Goal: Transaction & Acquisition: Purchase product/service

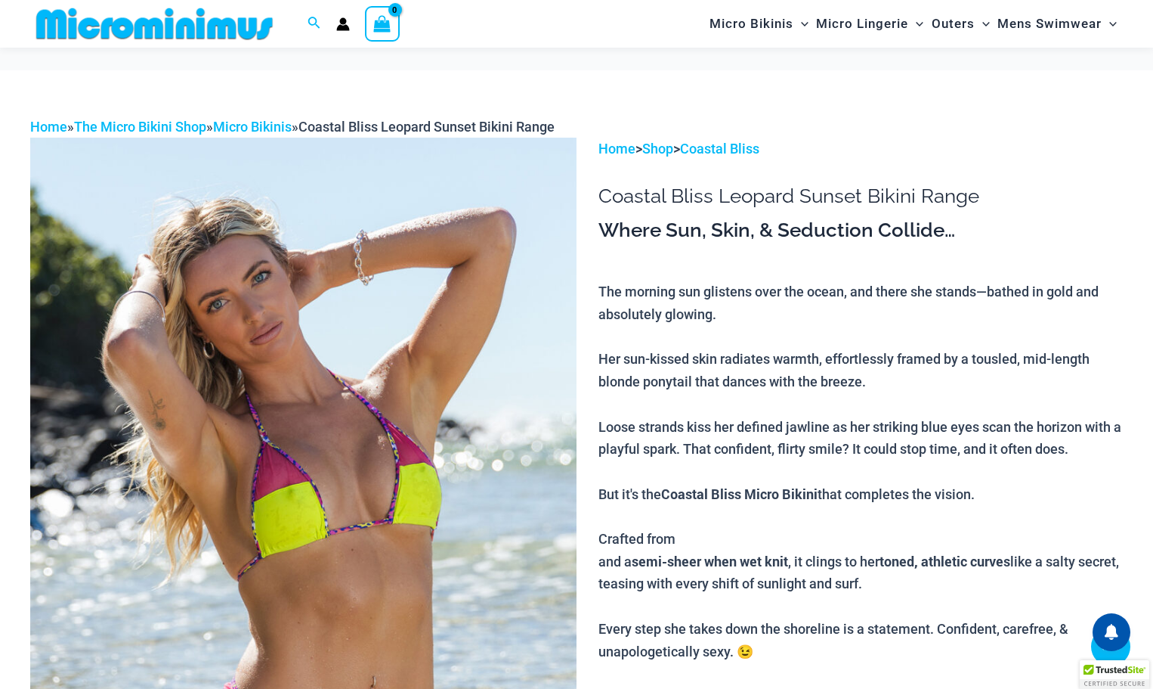
scroll to position [1045, 0]
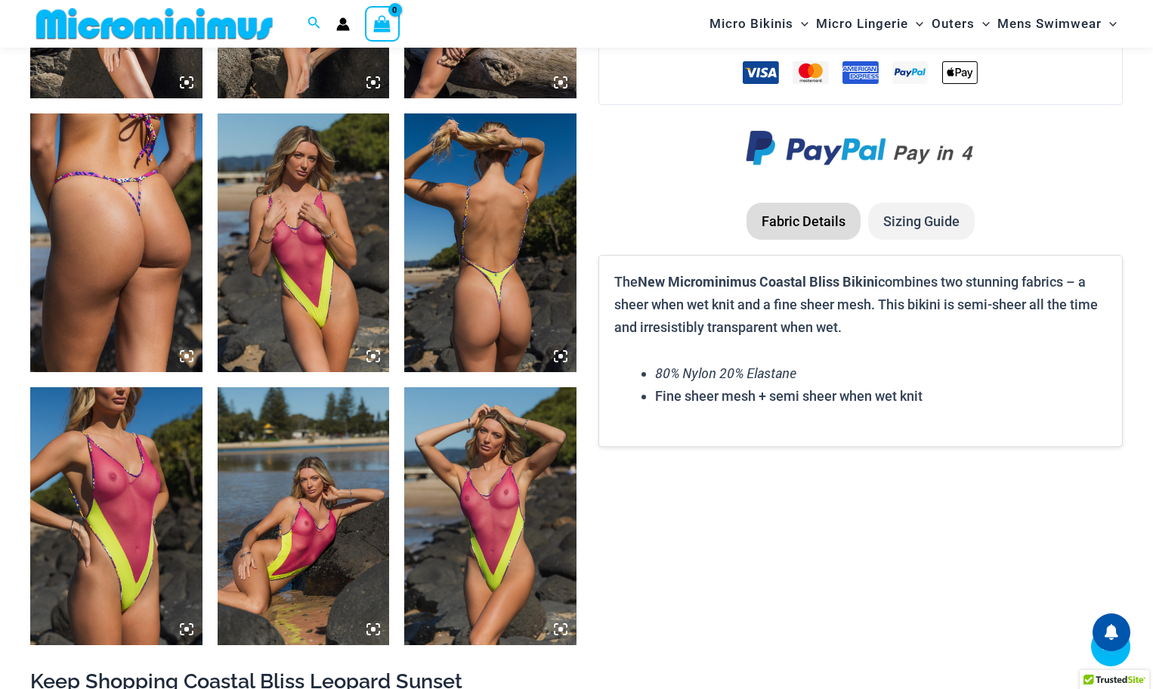
scroll to position [2103, 0]
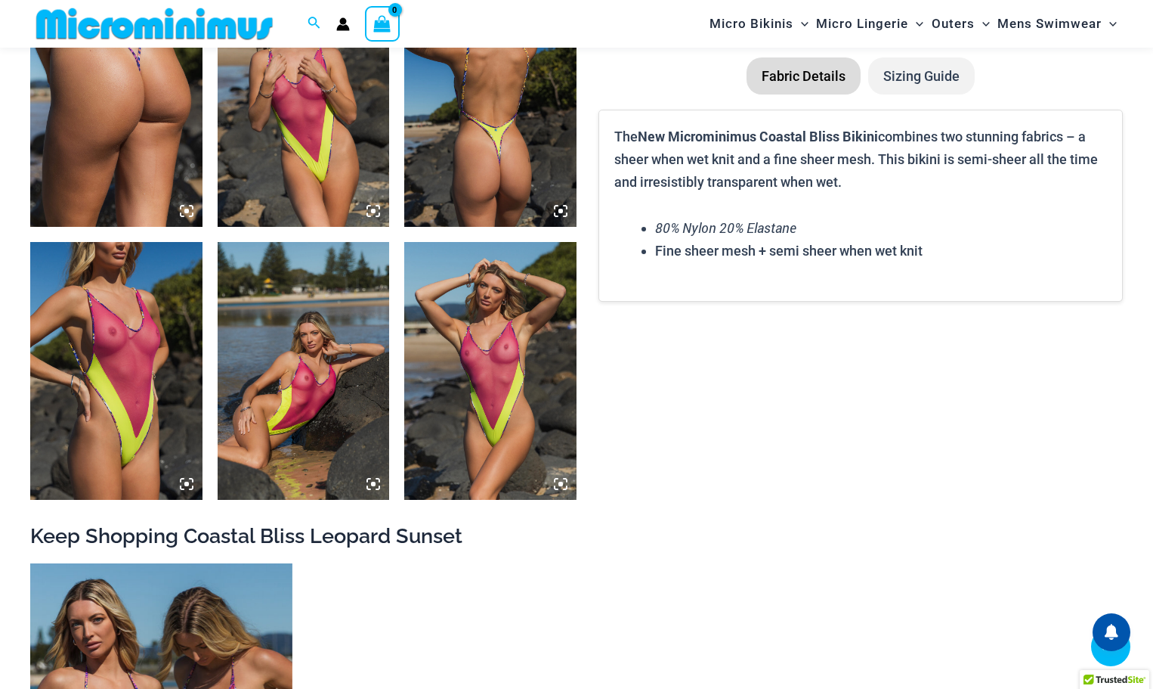
click at [135, 444] on img at bounding box center [116, 371] width 172 height 258
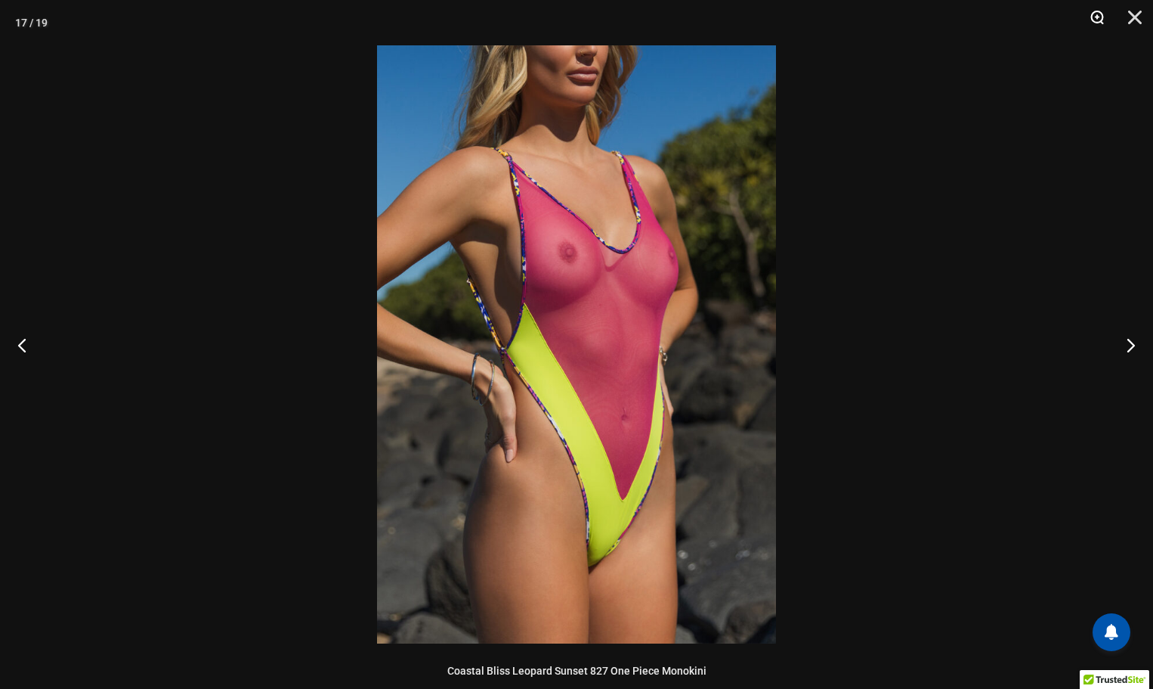
click at [1098, 14] on button "Zoom" at bounding box center [1092, 22] width 38 height 45
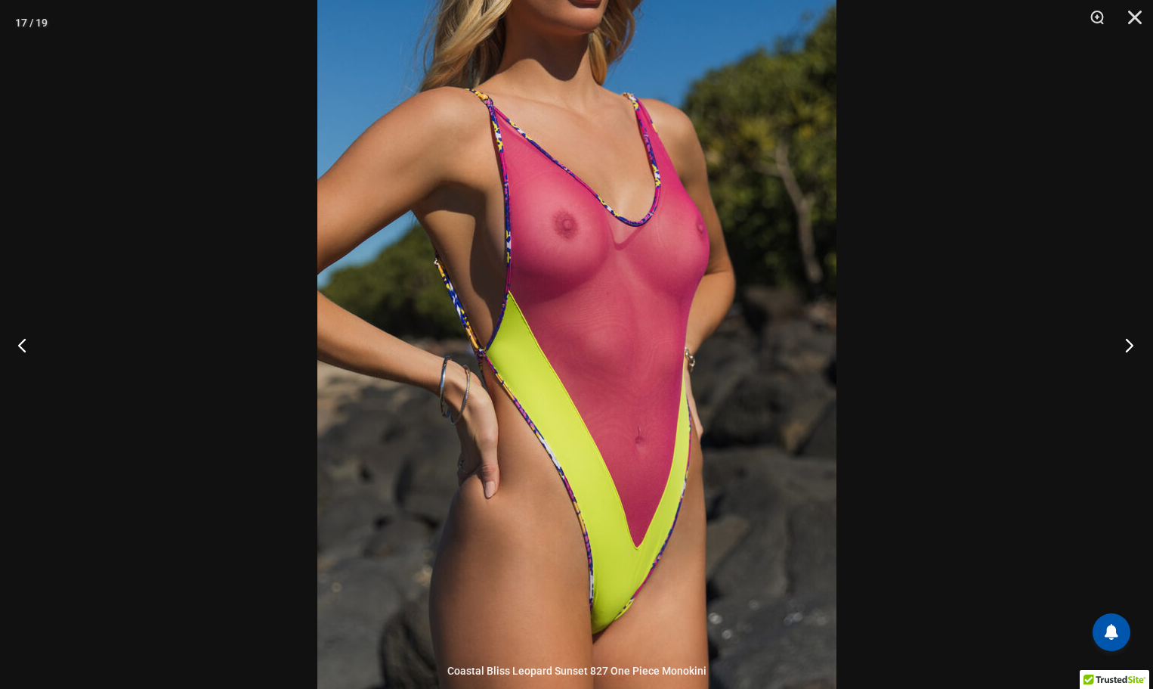
click at [1120, 346] on button "Next" at bounding box center [1125, 345] width 57 height 76
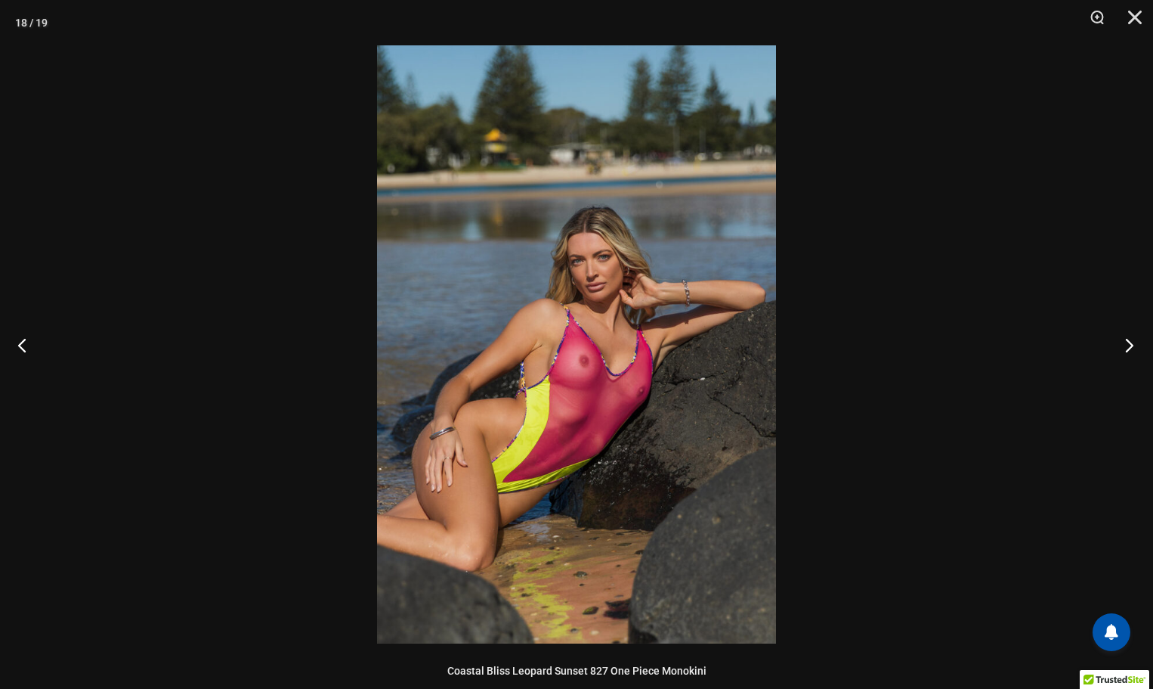
click at [1120, 346] on button "Next" at bounding box center [1125, 345] width 57 height 76
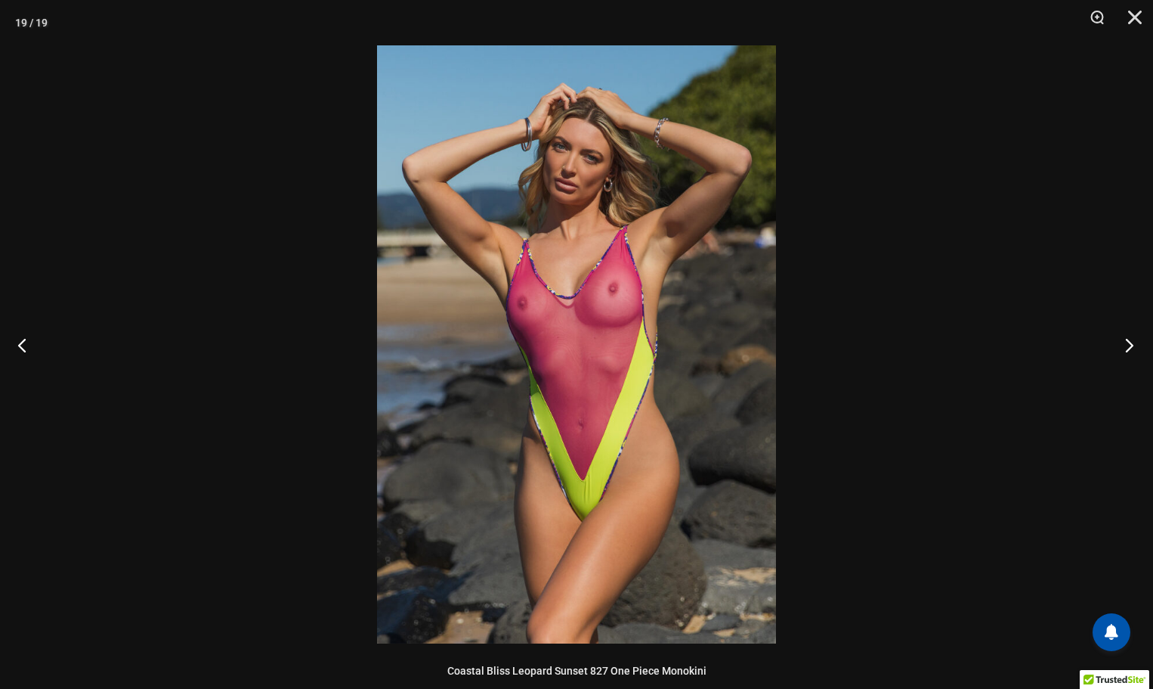
click at [1120, 346] on button "Next" at bounding box center [1125, 345] width 57 height 76
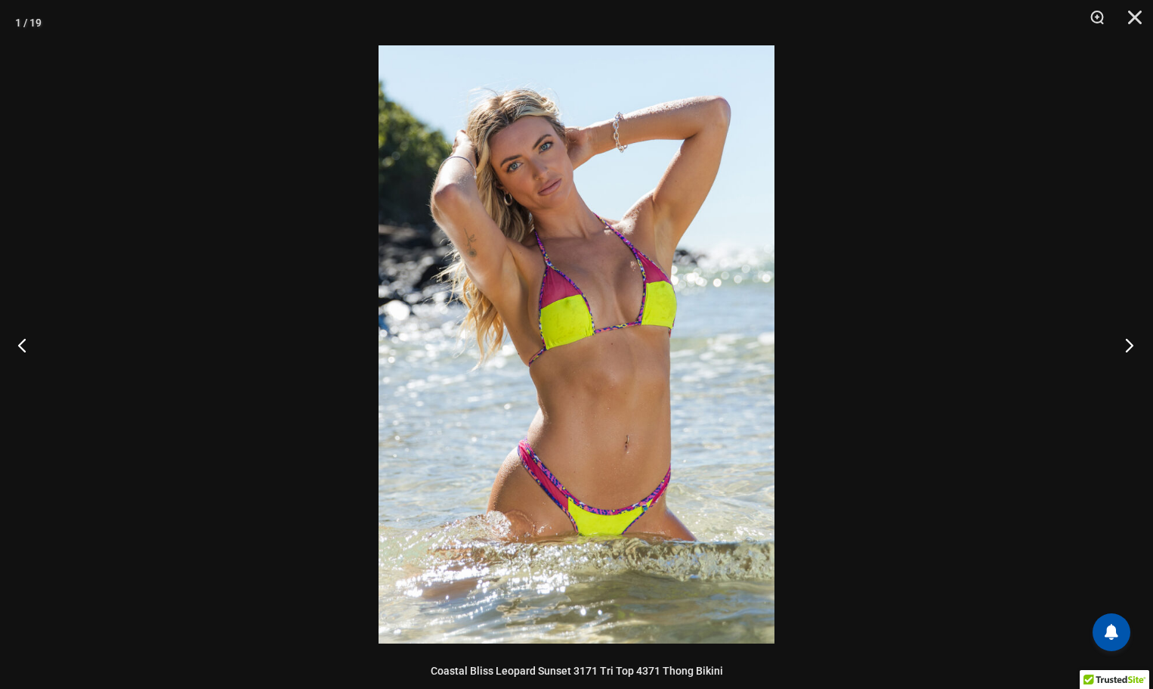
click at [1120, 346] on button "Next" at bounding box center [1125, 345] width 57 height 76
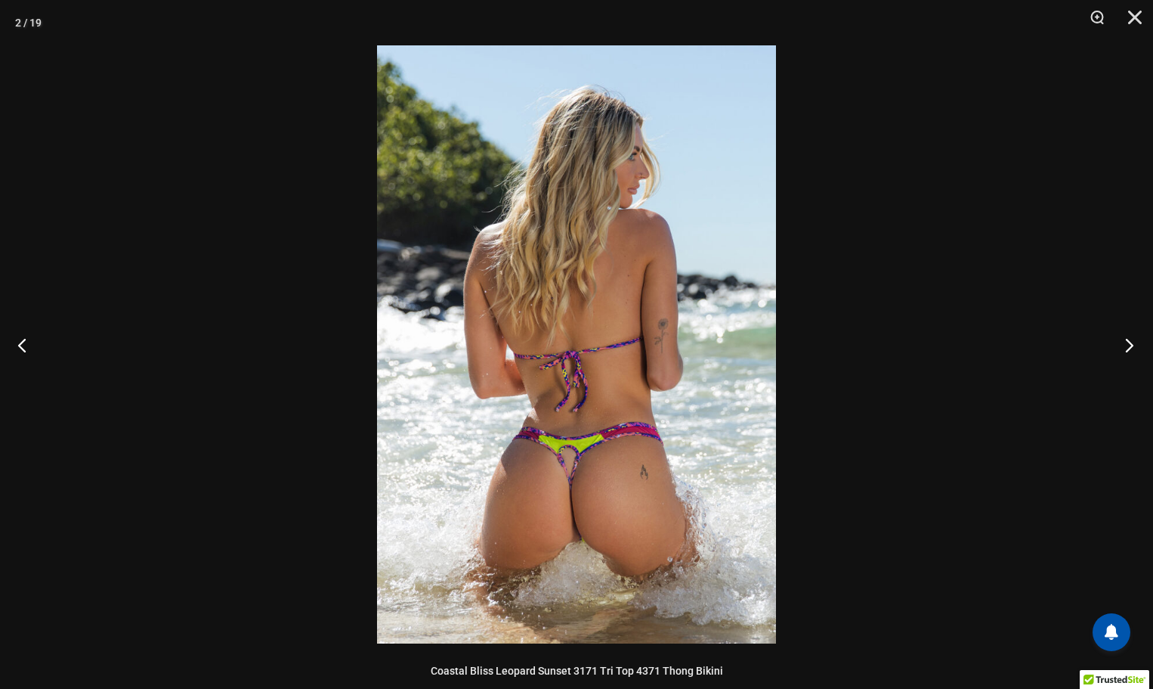
click at [1120, 346] on button "Next" at bounding box center [1125, 345] width 57 height 76
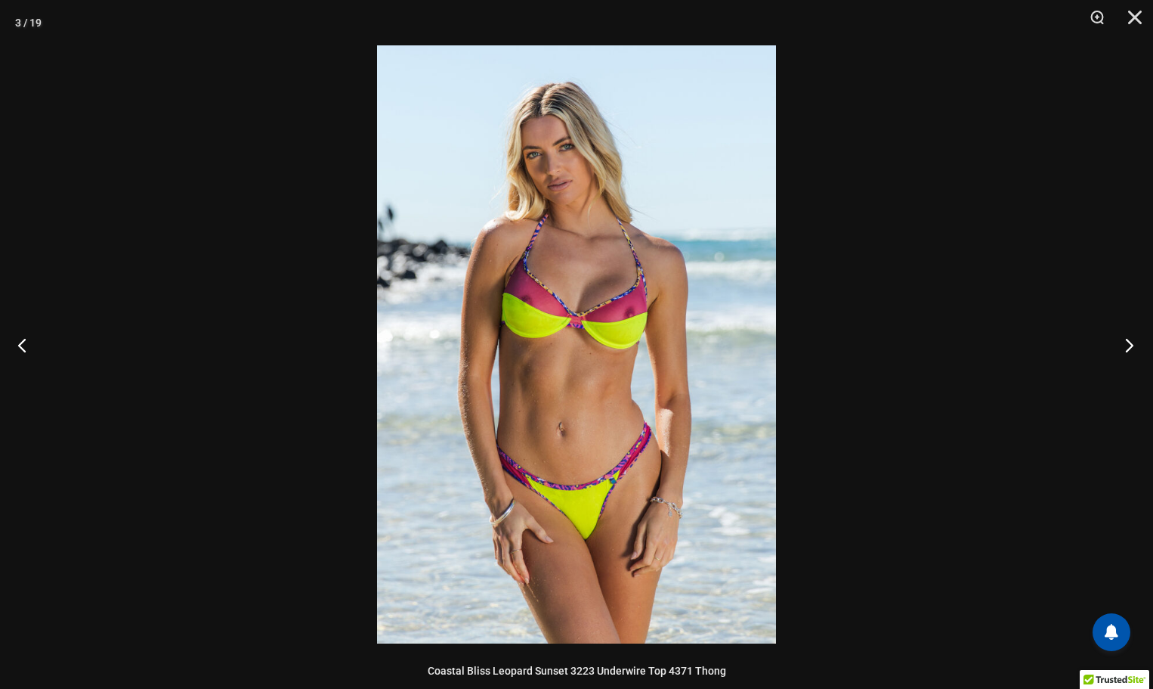
click at [1120, 346] on button "Next" at bounding box center [1125, 345] width 57 height 76
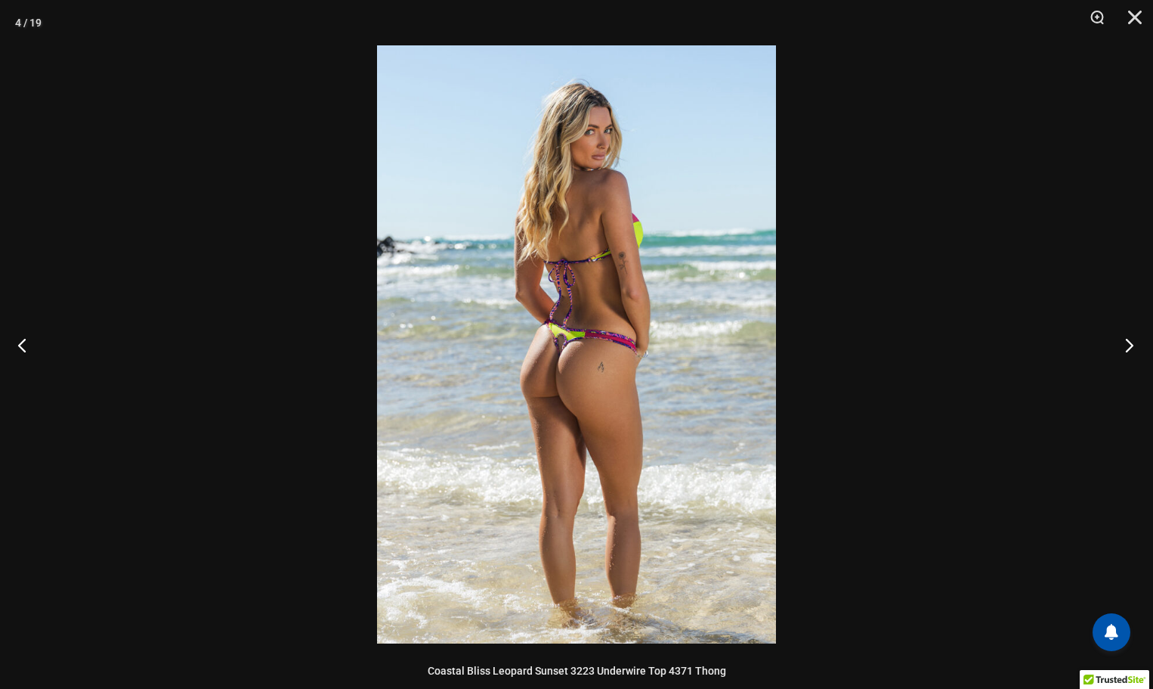
click at [1120, 346] on button "Next" at bounding box center [1125, 345] width 57 height 76
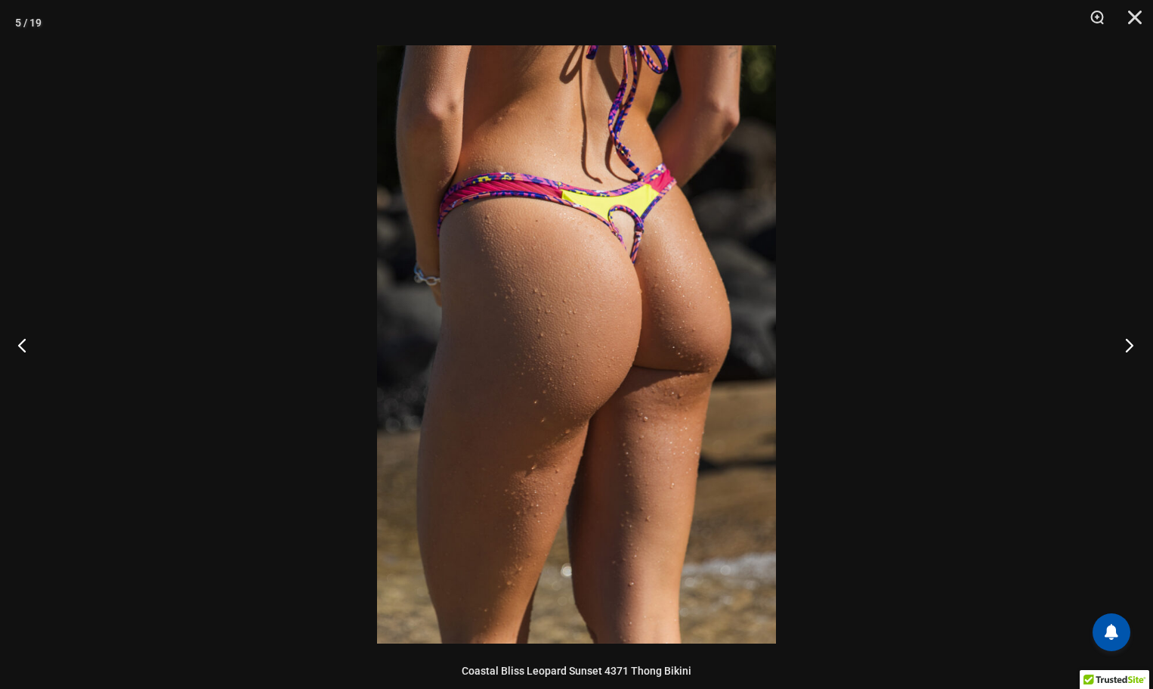
click at [1120, 346] on button "Next" at bounding box center [1125, 345] width 57 height 76
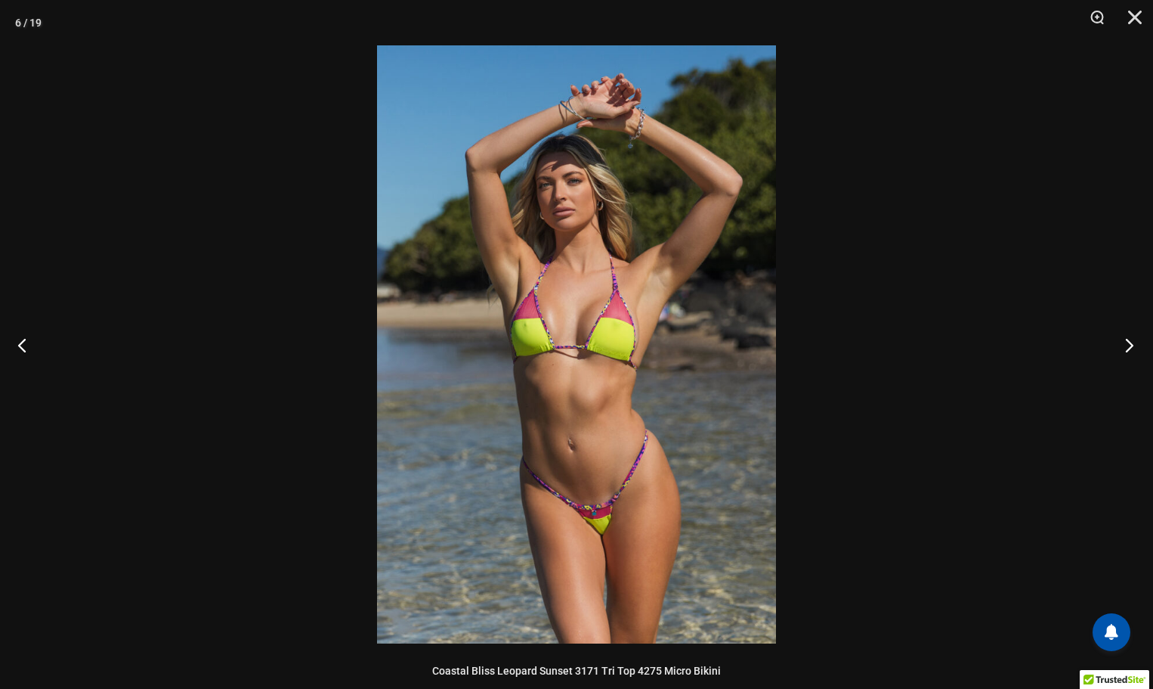
click at [1120, 346] on button "Next" at bounding box center [1125, 345] width 57 height 76
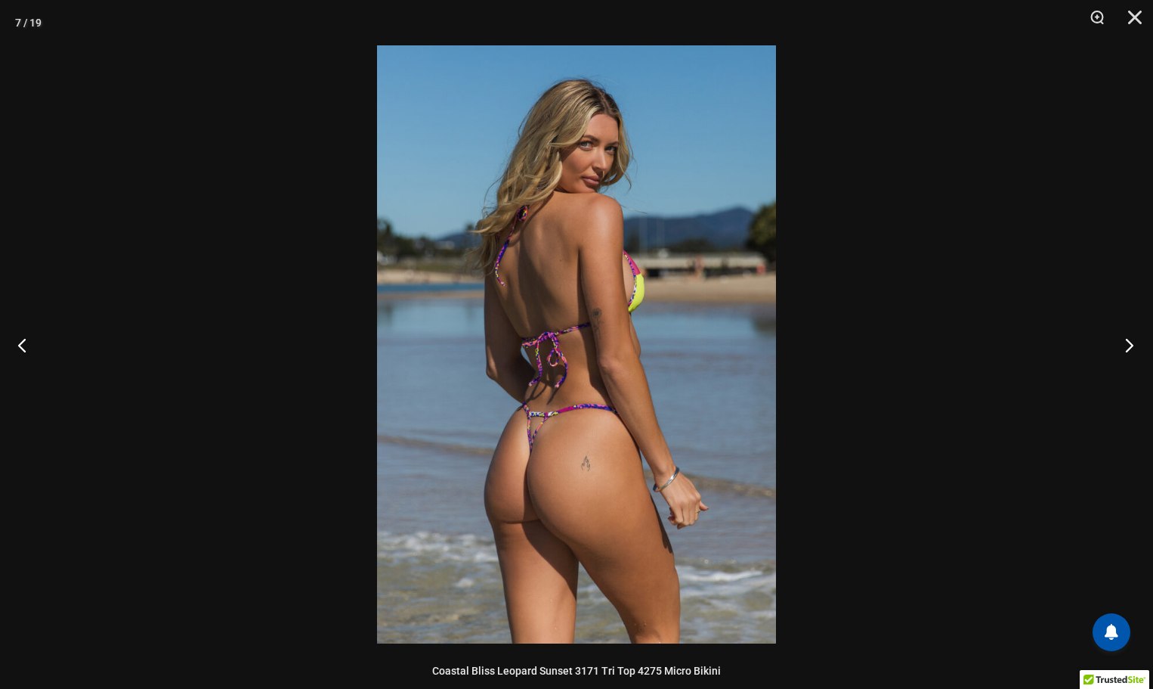
click at [1122, 345] on button "Next" at bounding box center [1125, 345] width 57 height 76
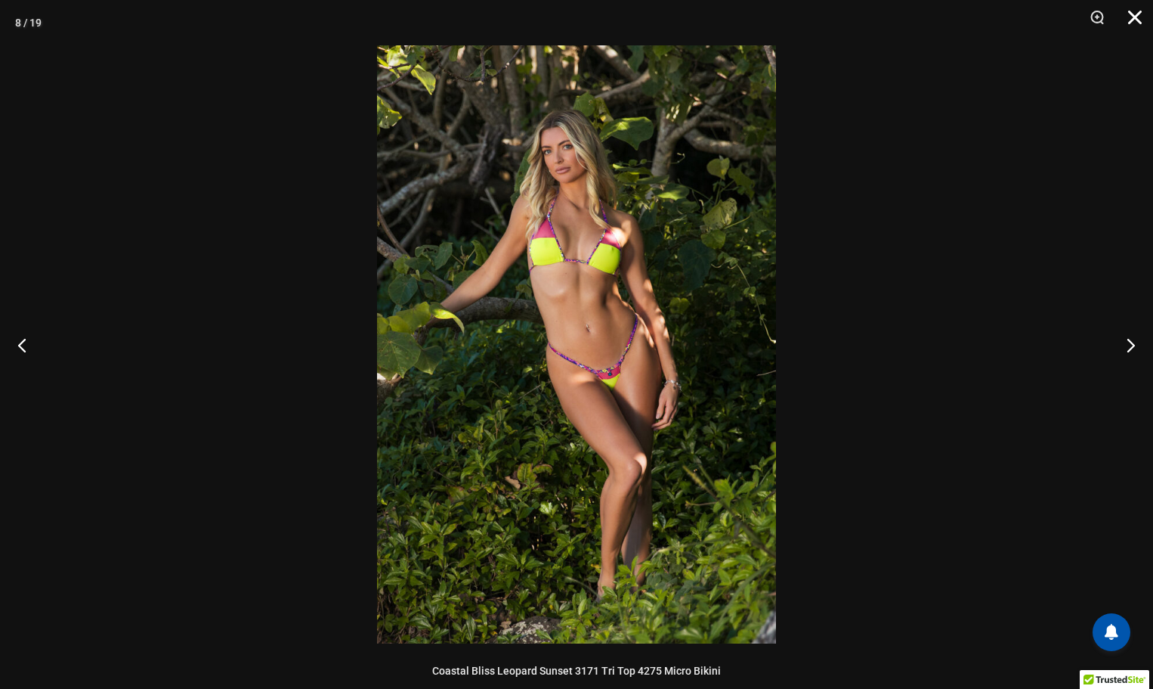
click at [1134, 16] on button "Close" at bounding box center [1130, 22] width 38 height 45
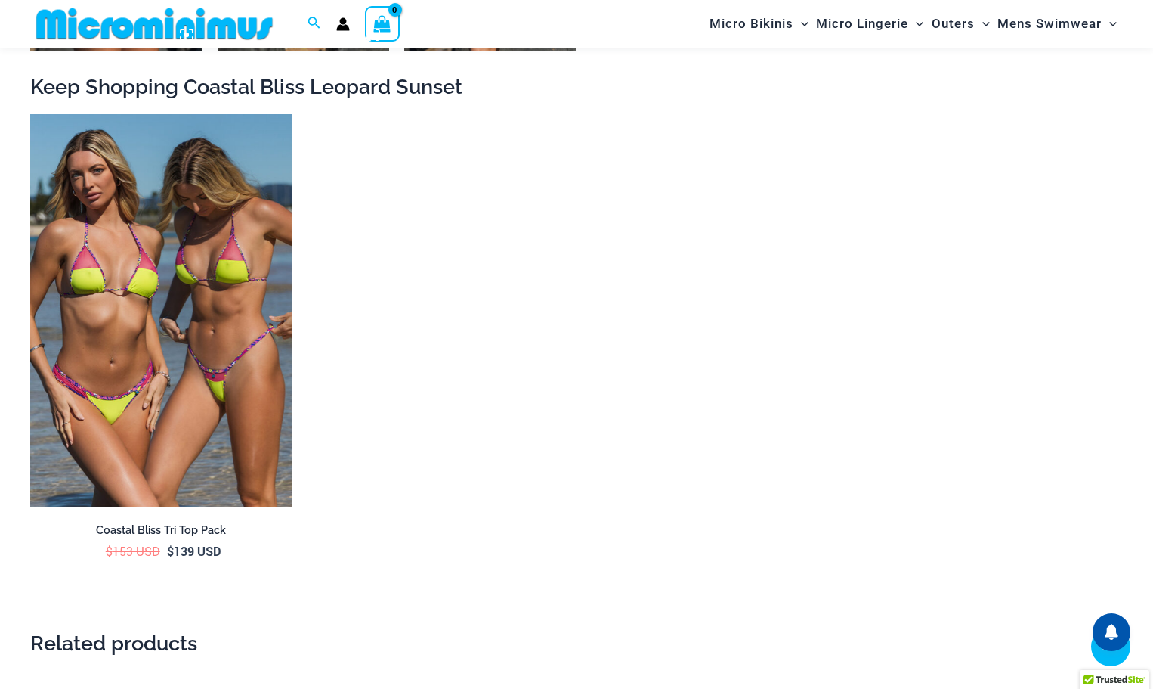
scroll to position [2556, 0]
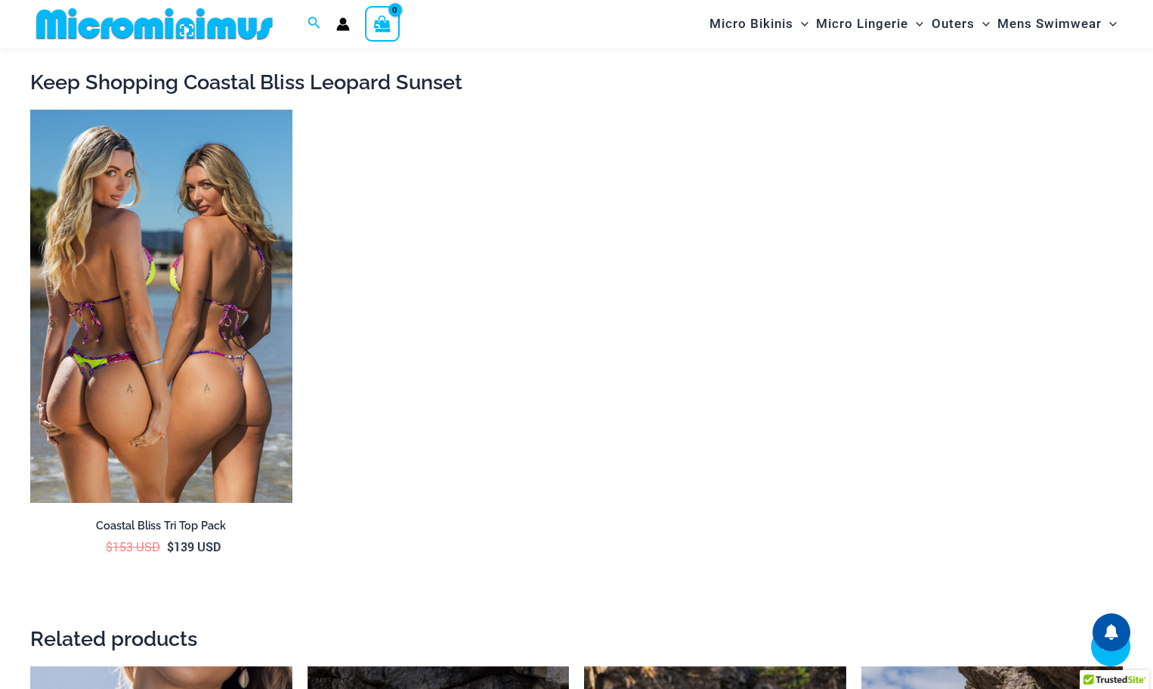
click at [237, 377] on img at bounding box center [161, 306] width 262 height 393
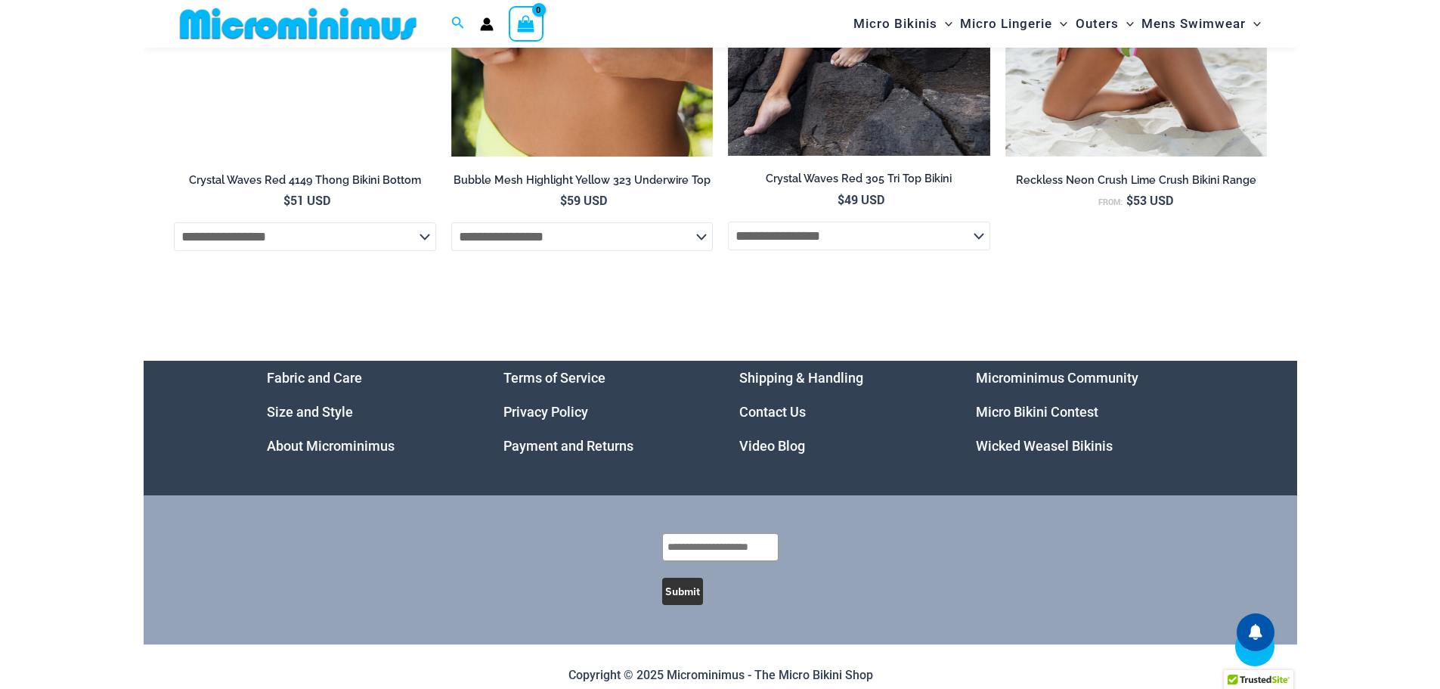
scroll to position [6244, 0]
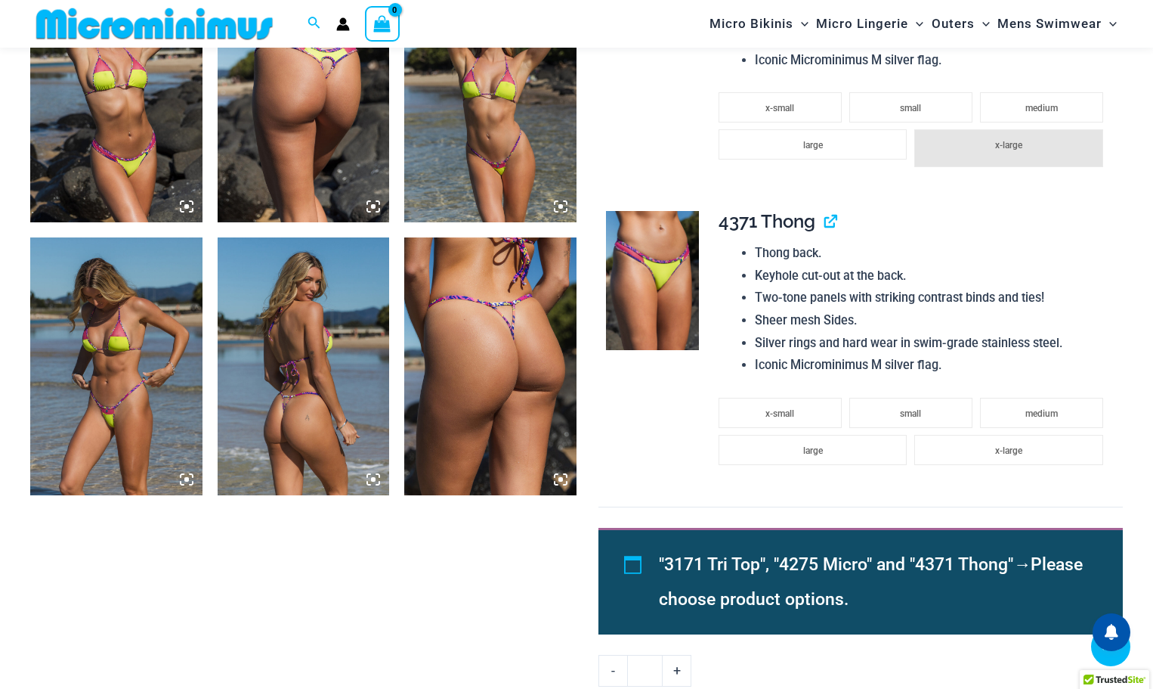
scroll to position [1271, 0]
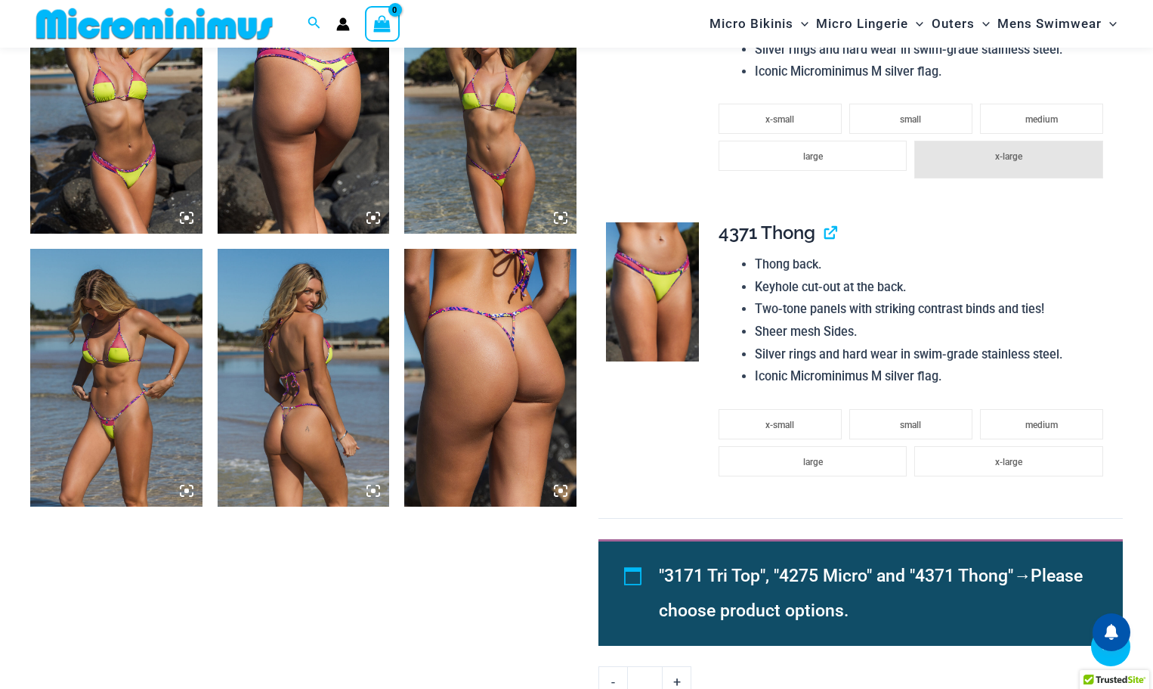
click at [123, 391] on img at bounding box center [116, 378] width 172 height 258
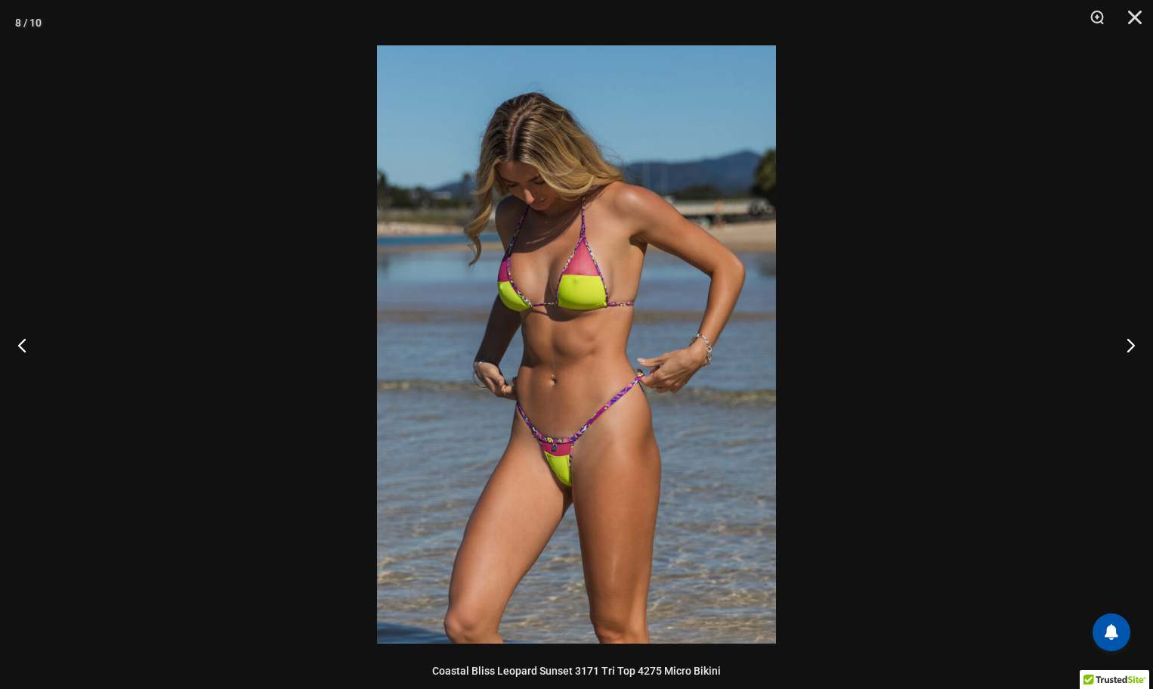
click at [575, 457] on img at bounding box center [576, 344] width 399 height 598
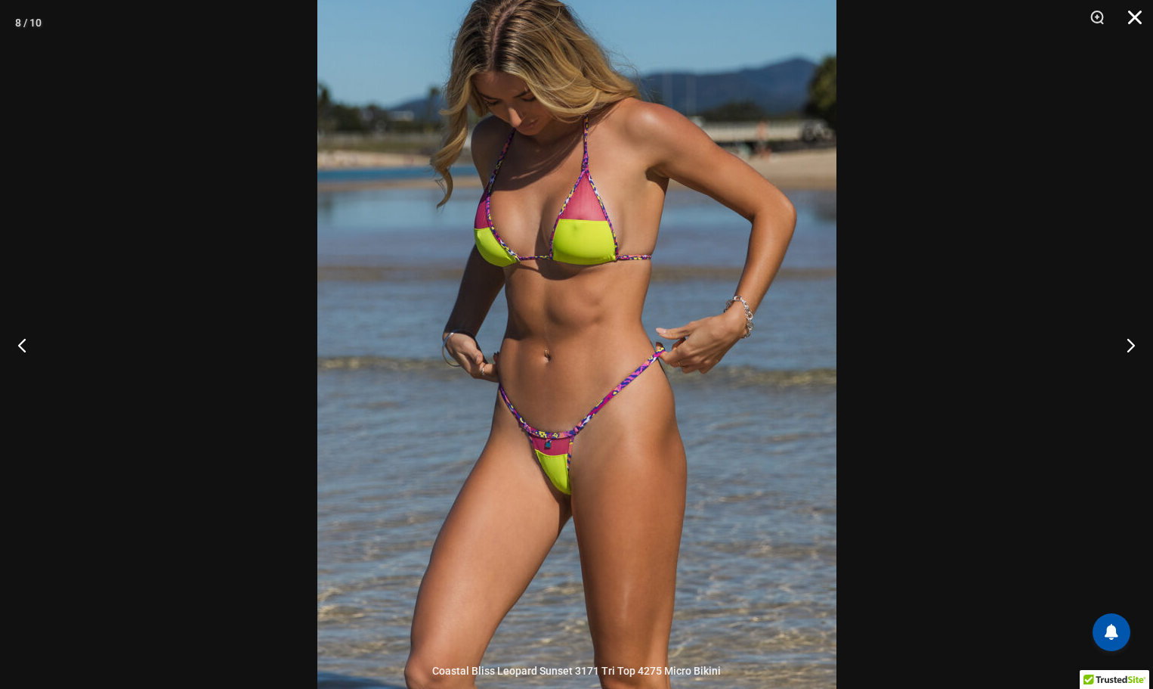
click at [1132, 13] on button "Close" at bounding box center [1130, 22] width 38 height 45
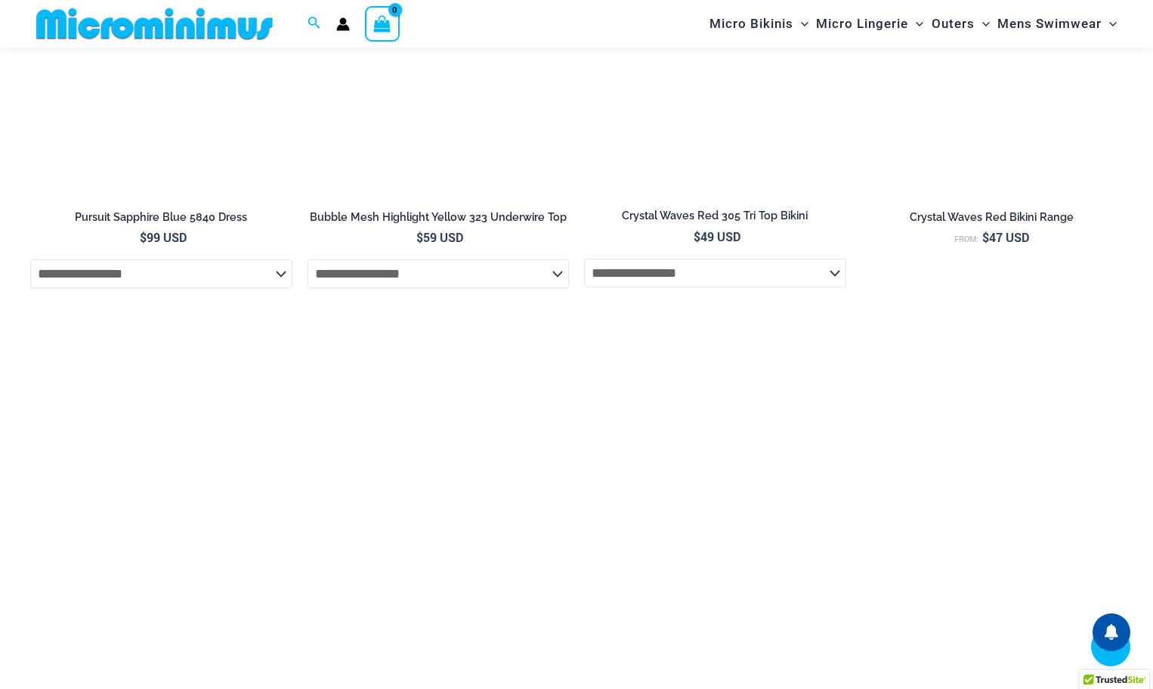
scroll to position [3538, 0]
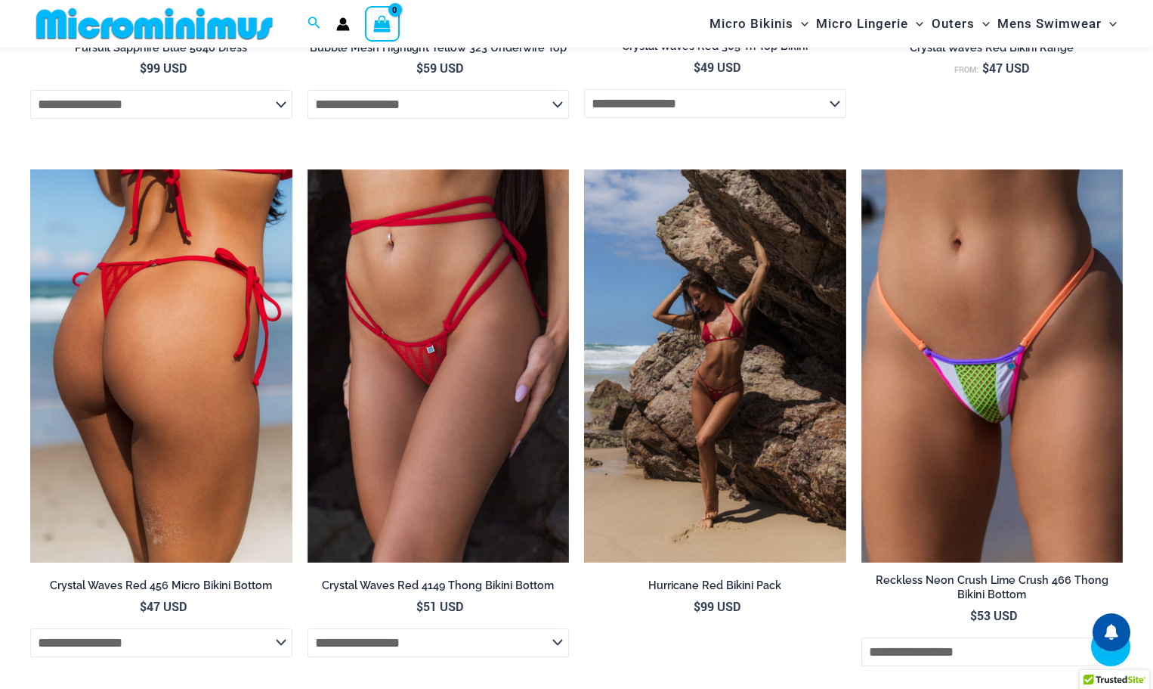
click at [203, 426] on img at bounding box center [161, 365] width 262 height 393
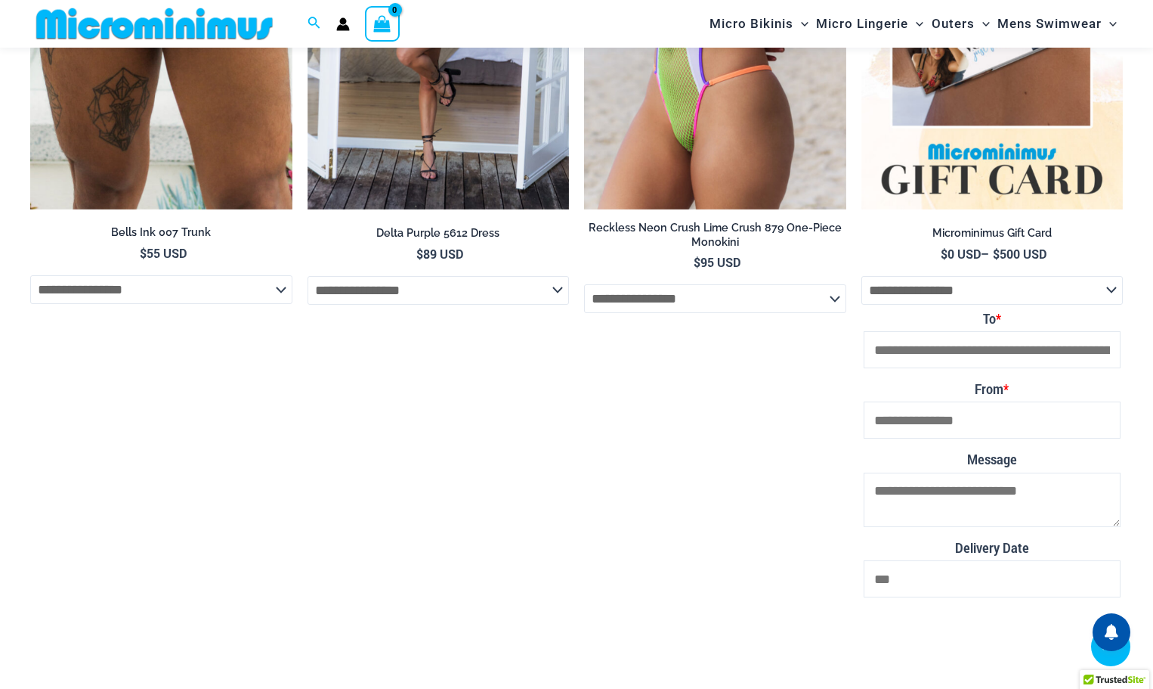
scroll to position [5495, 0]
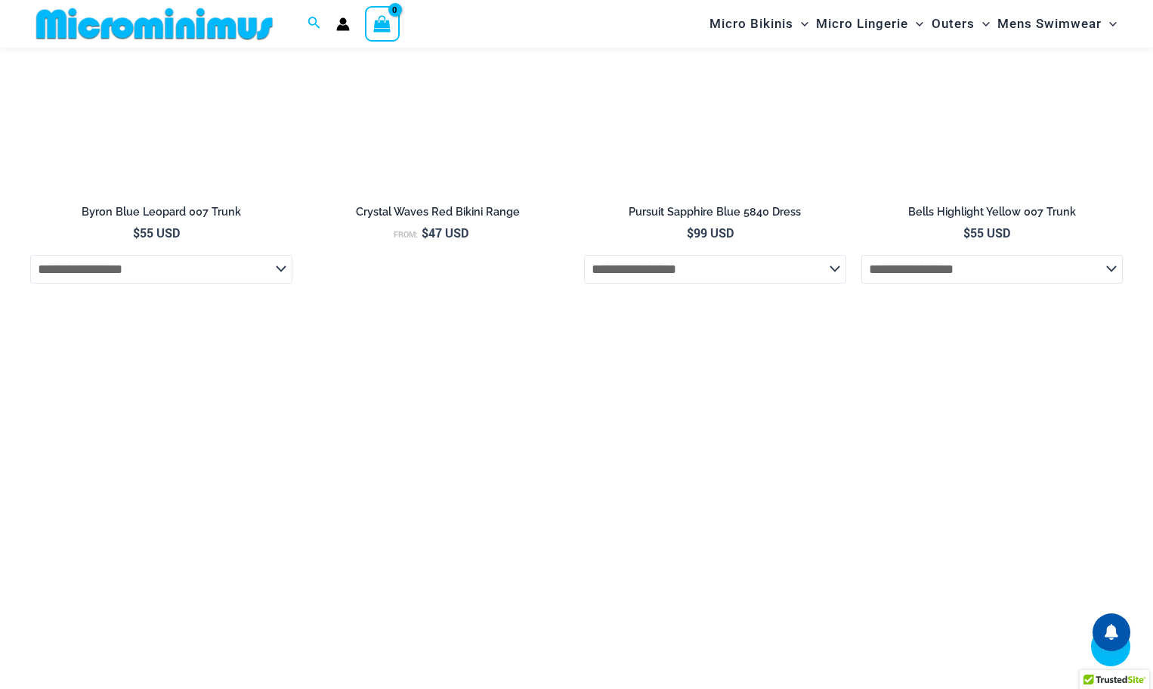
scroll to position [3088, 0]
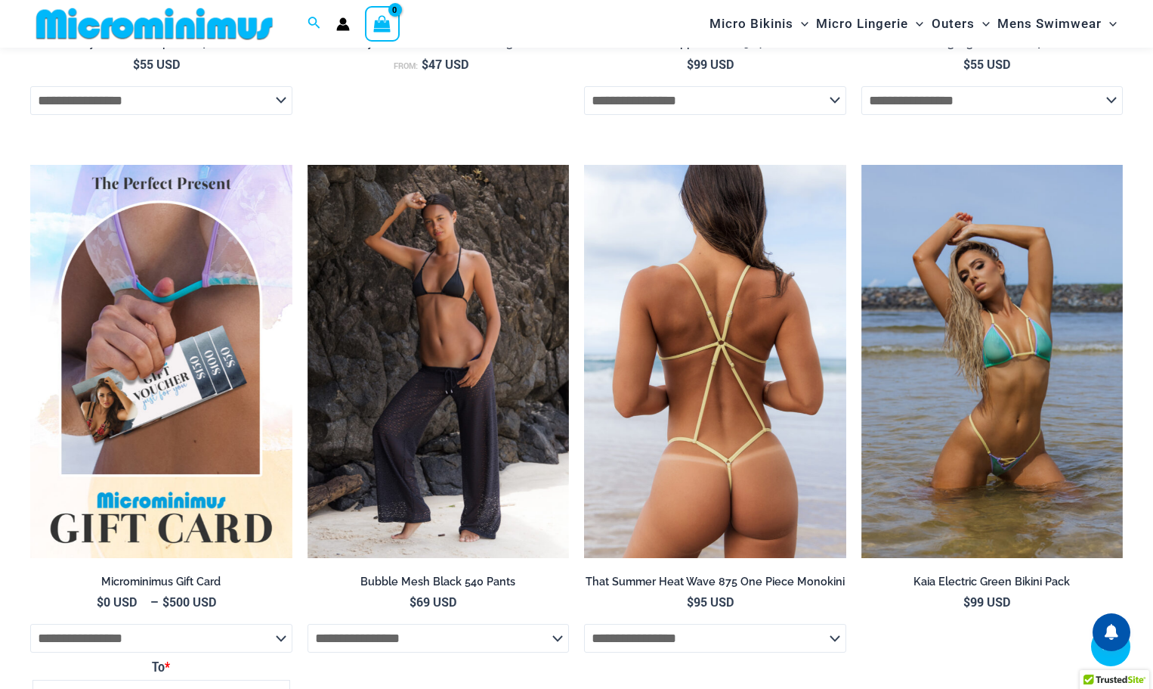
click at [691, 476] on img at bounding box center [715, 361] width 262 height 393
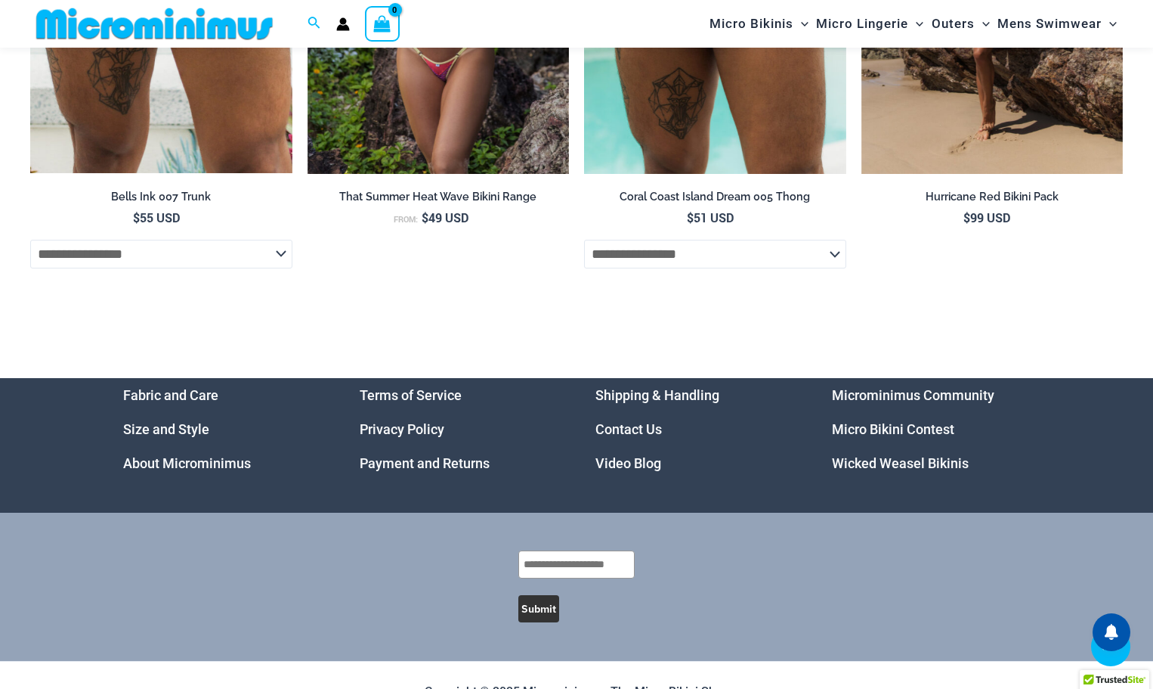
scroll to position [5398, 0]
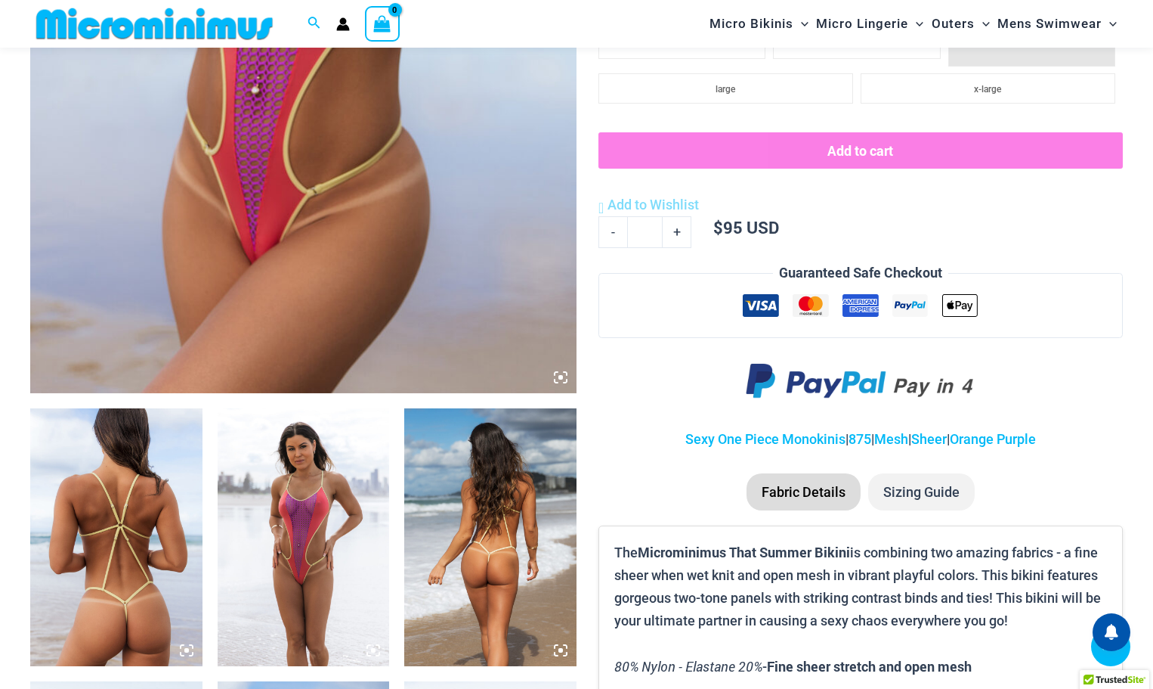
scroll to position [601, 0]
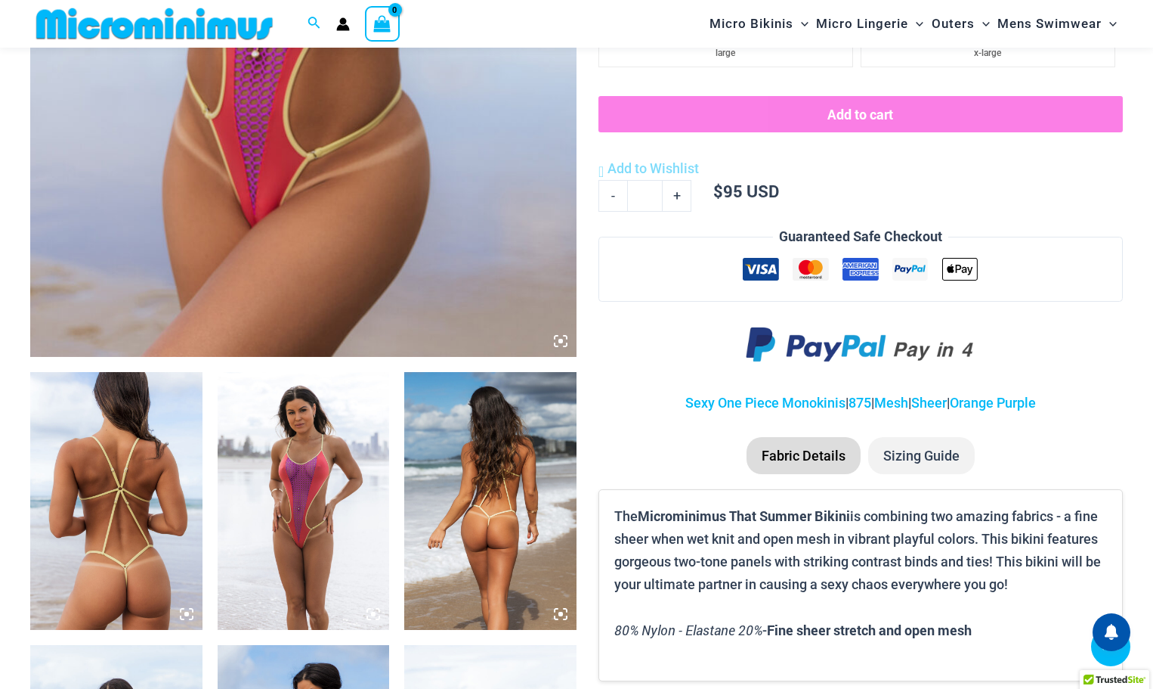
click at [375, 615] on div at bounding box center [304, 501] width 172 height 258
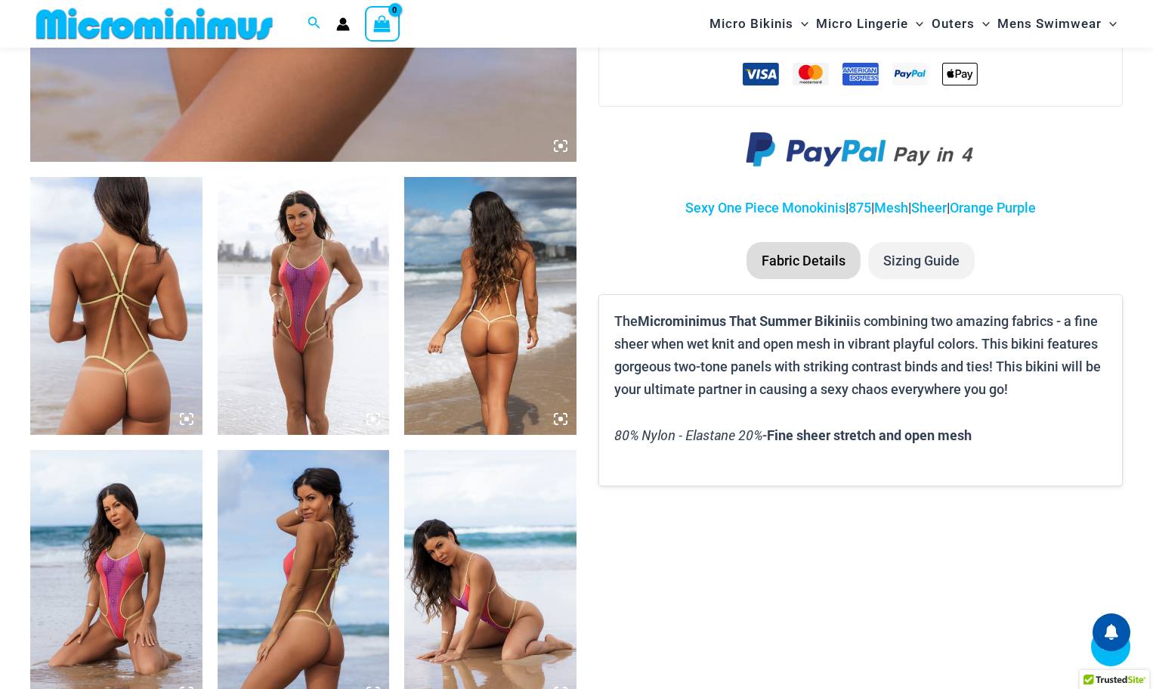
scroll to position [828, 0]
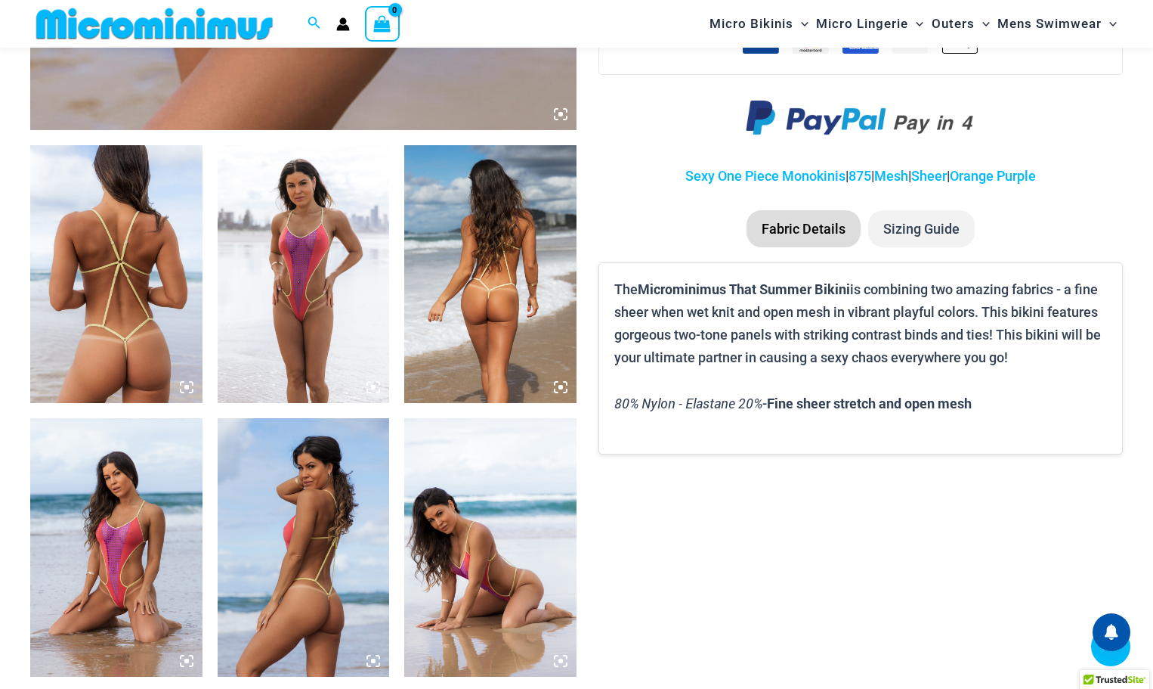
click at [373, 384] on div at bounding box center [304, 274] width 172 height 258
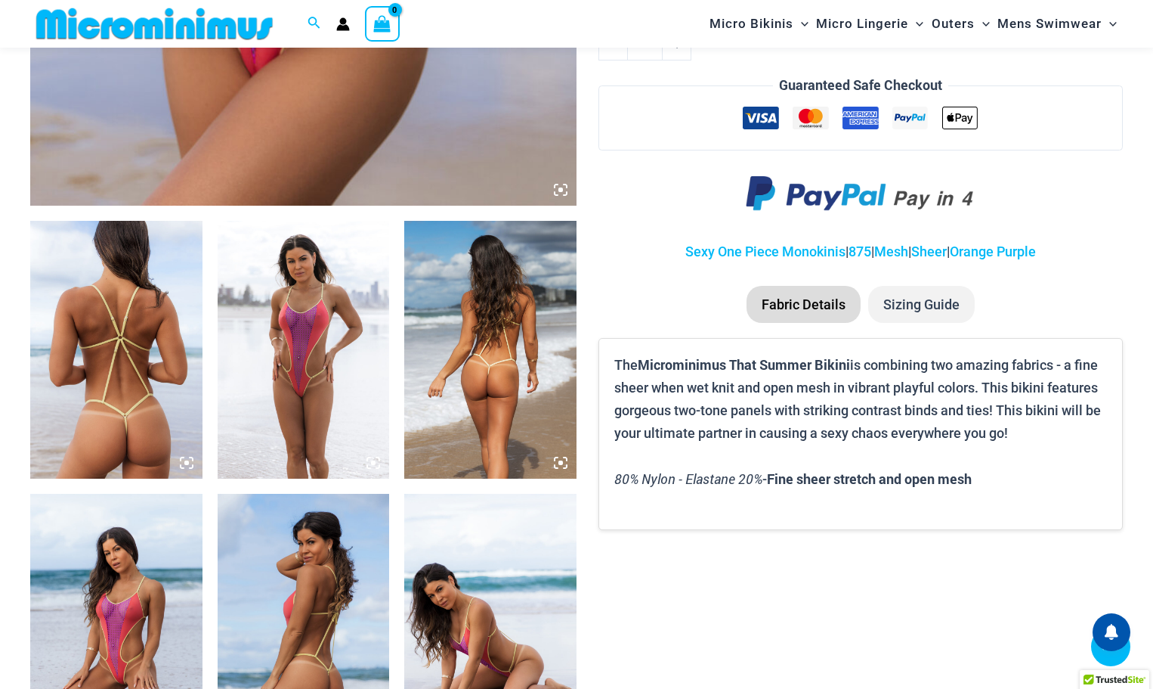
scroll to position [676, 0]
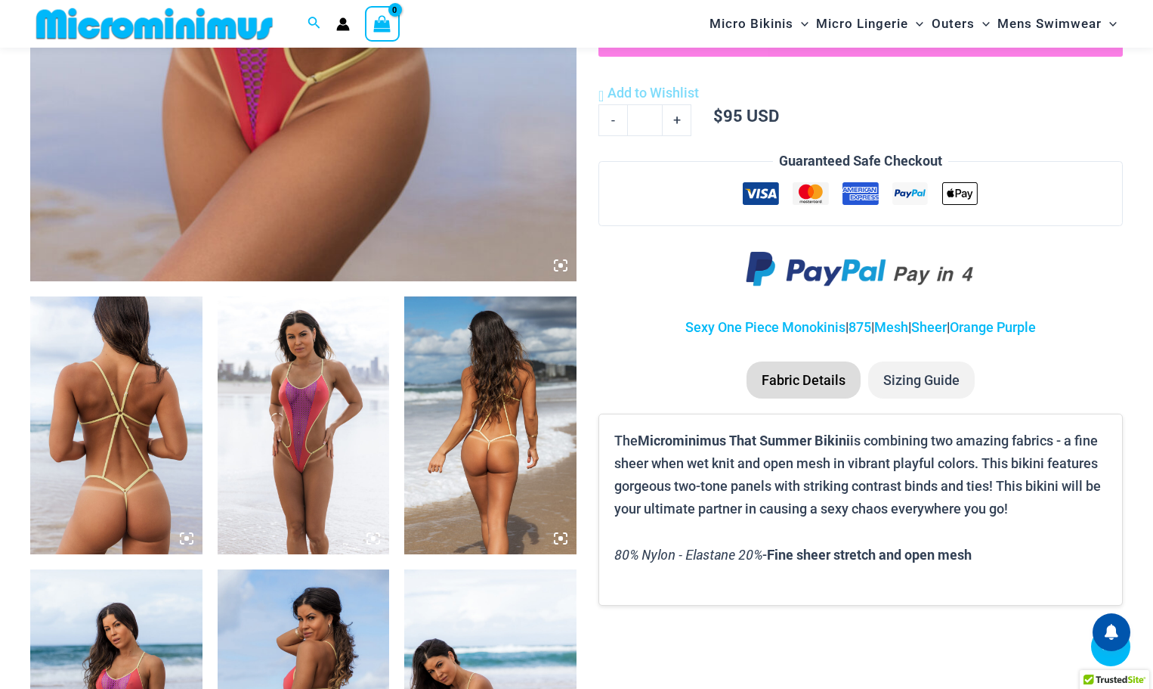
click at [372, 537] on icon at bounding box center [373, 538] width 5 height 5
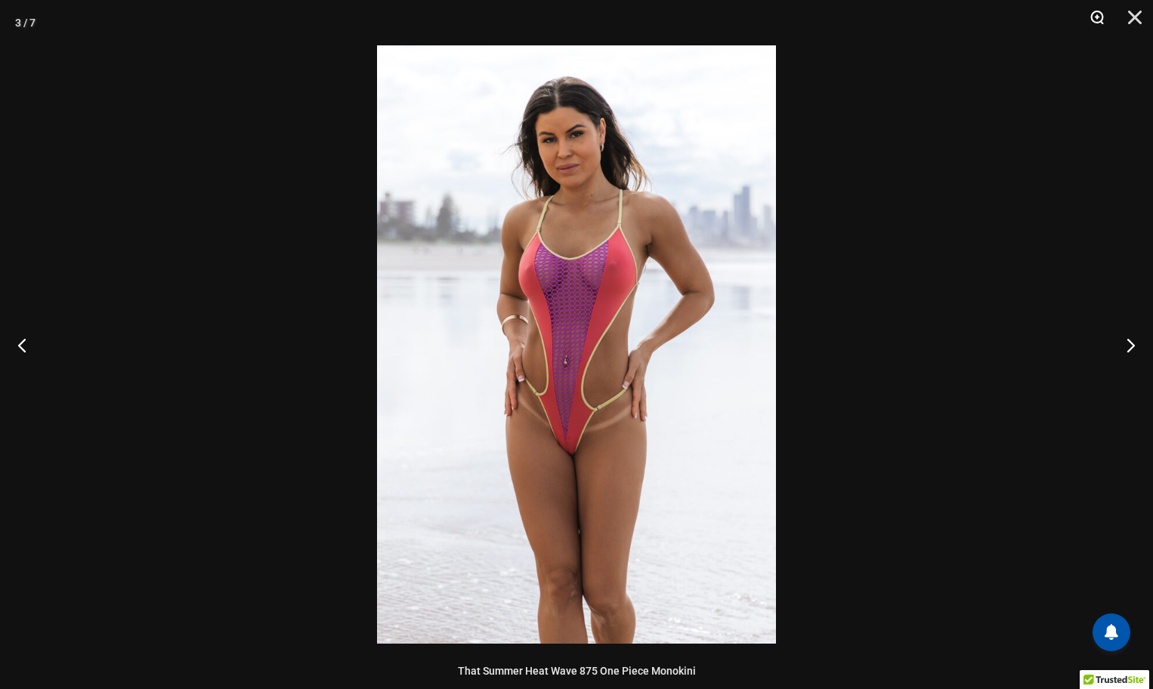
click at [1097, 16] on button "Zoom" at bounding box center [1092, 22] width 38 height 45
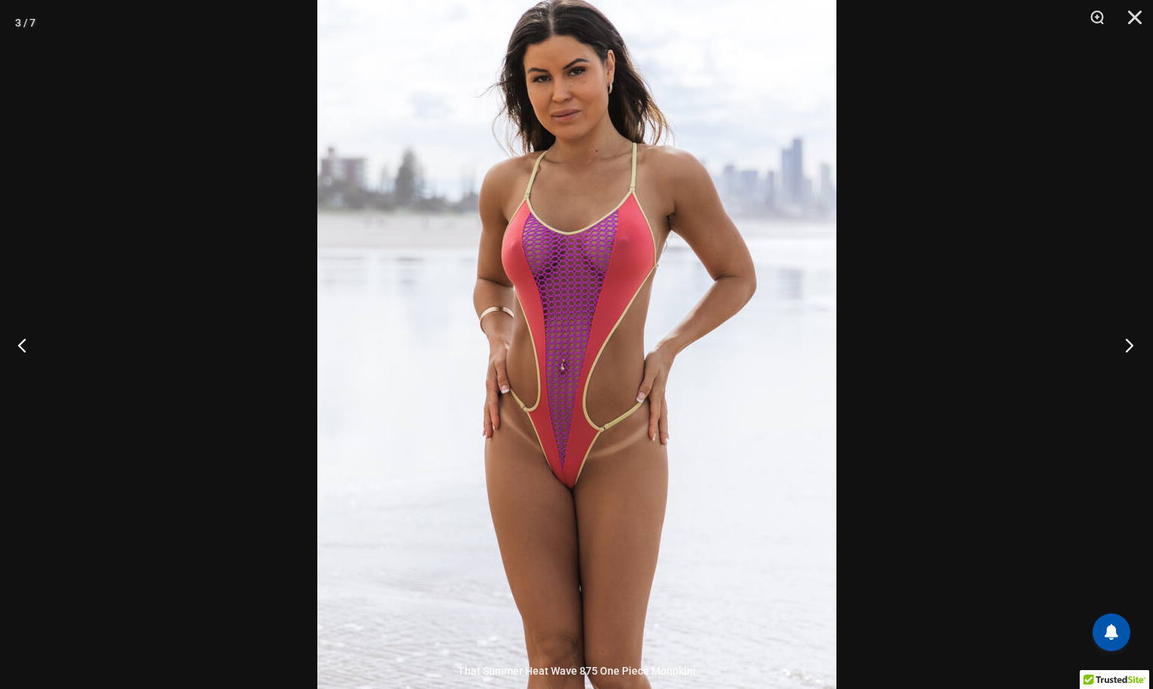
click at [1127, 342] on button "Next" at bounding box center [1125, 345] width 57 height 76
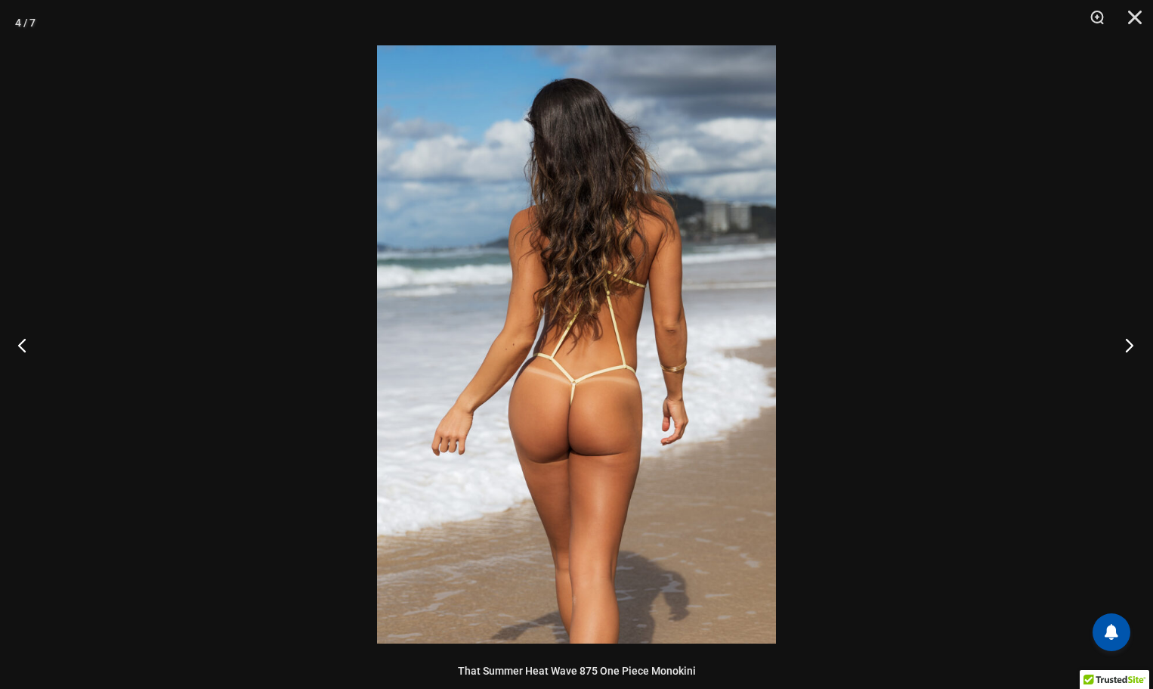
click at [1127, 342] on button "Next" at bounding box center [1125, 345] width 57 height 76
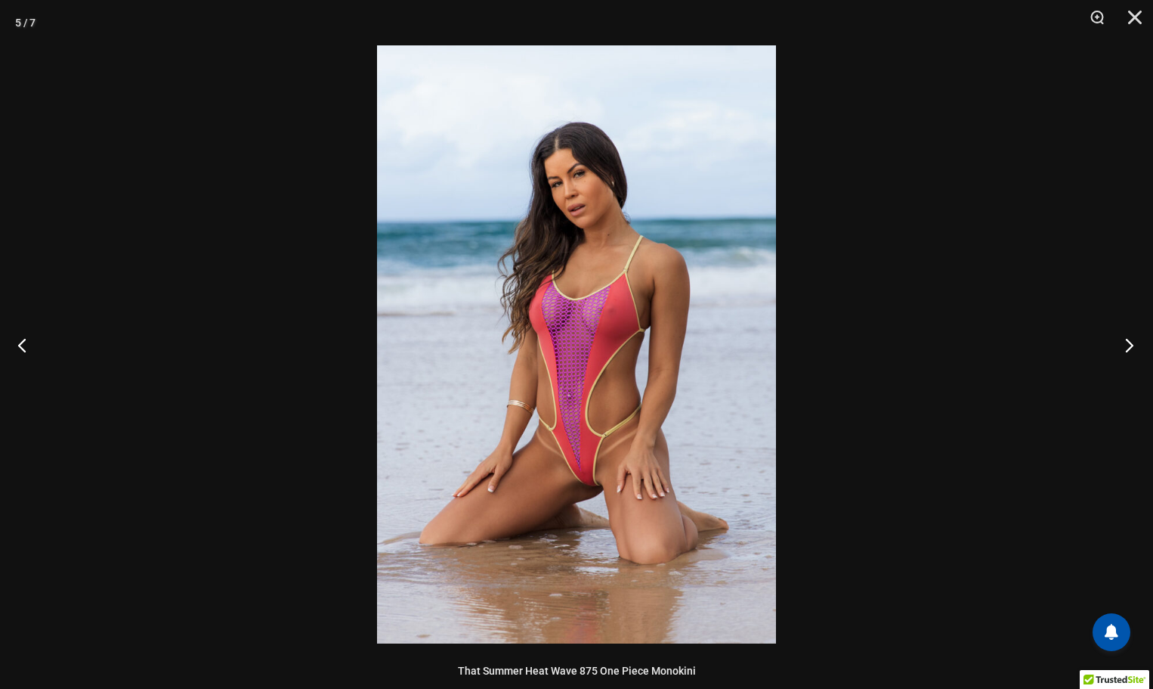
click at [1127, 342] on button "Next" at bounding box center [1125, 345] width 57 height 76
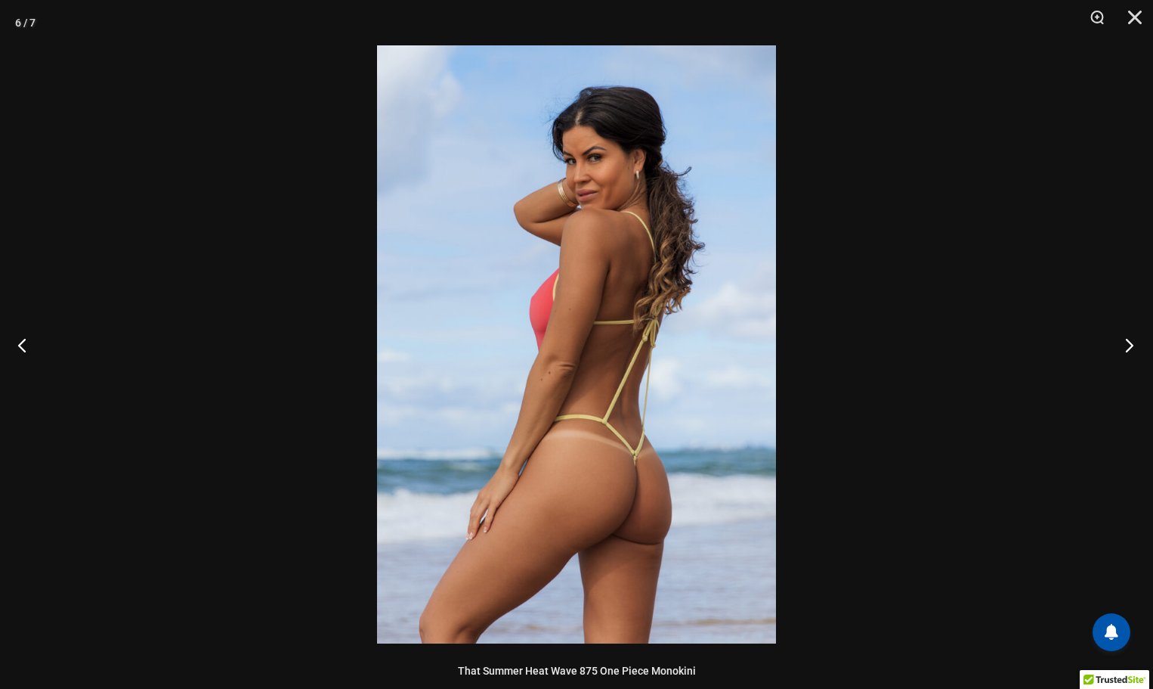
click at [1127, 342] on button "Next" at bounding box center [1125, 345] width 57 height 76
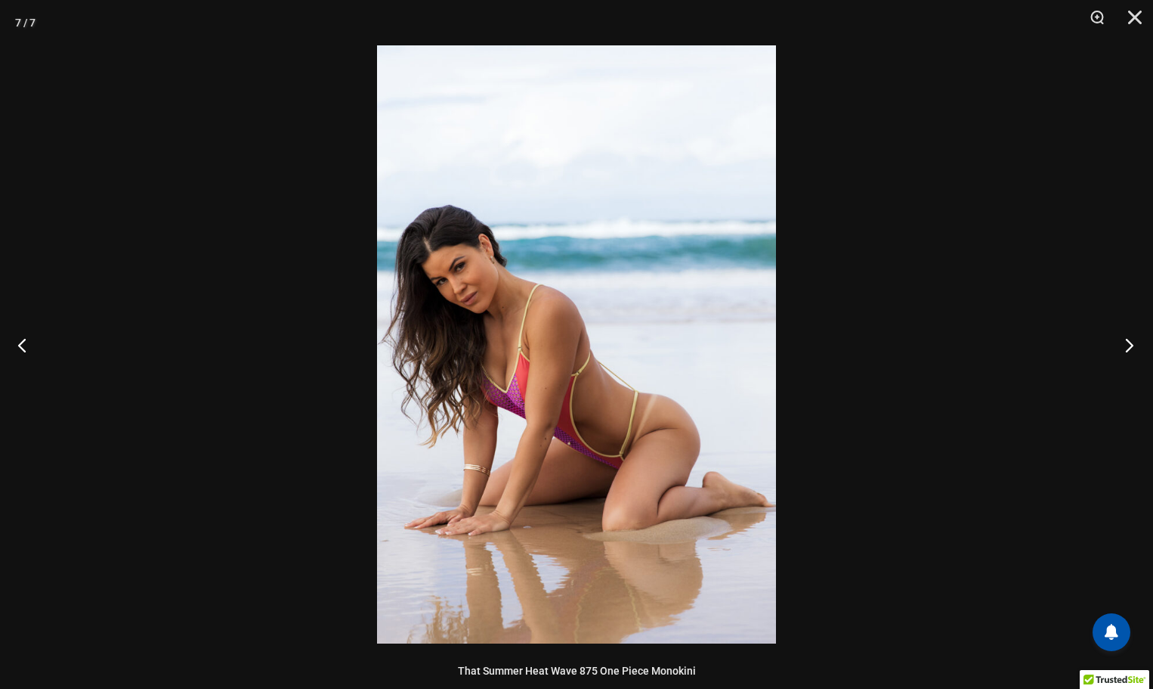
click at [1127, 342] on button "Next" at bounding box center [1125, 345] width 57 height 76
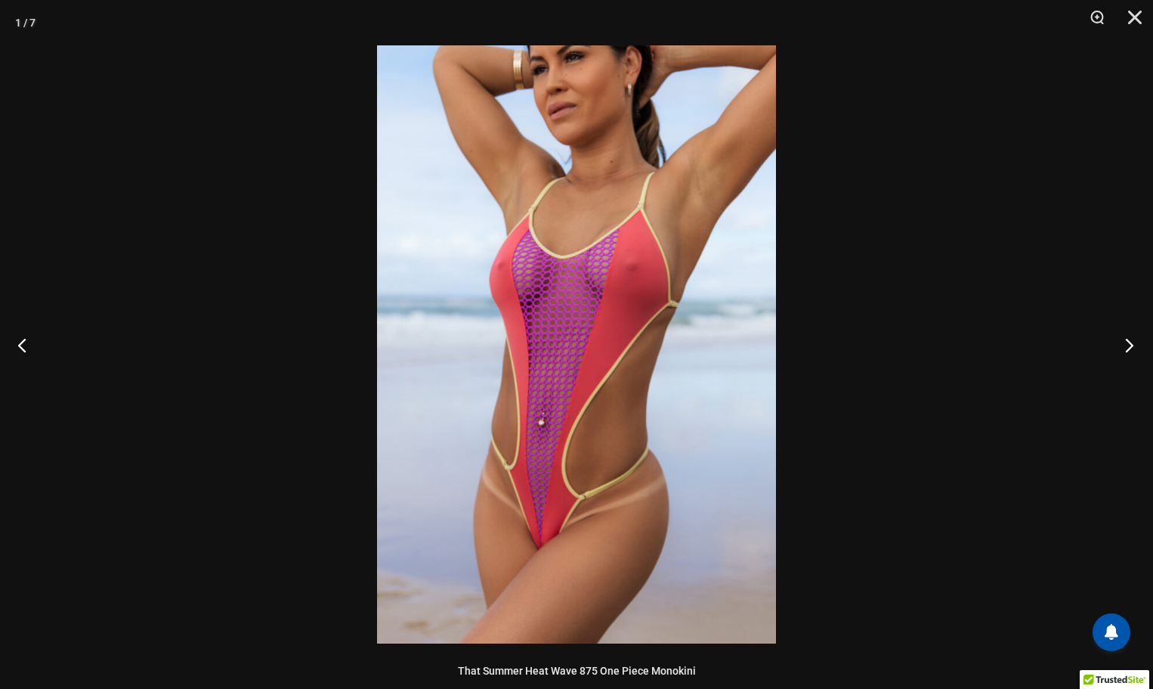
click at [1127, 342] on button "Next" at bounding box center [1125, 345] width 57 height 76
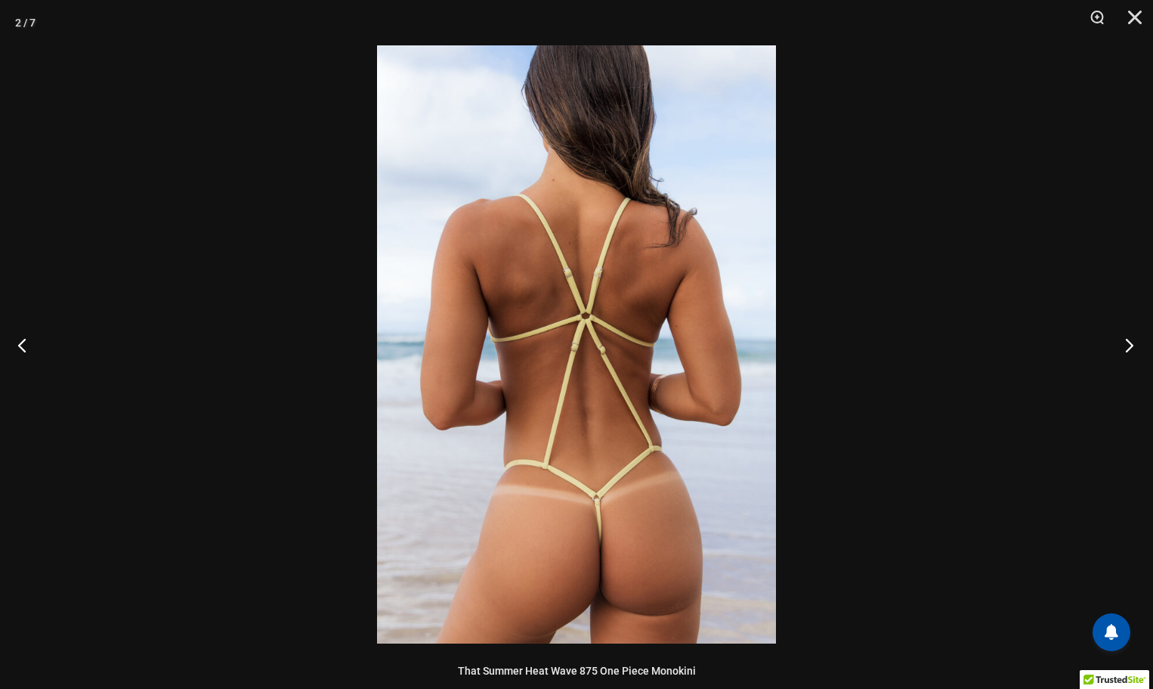
click at [1127, 342] on button "Next" at bounding box center [1125, 345] width 57 height 76
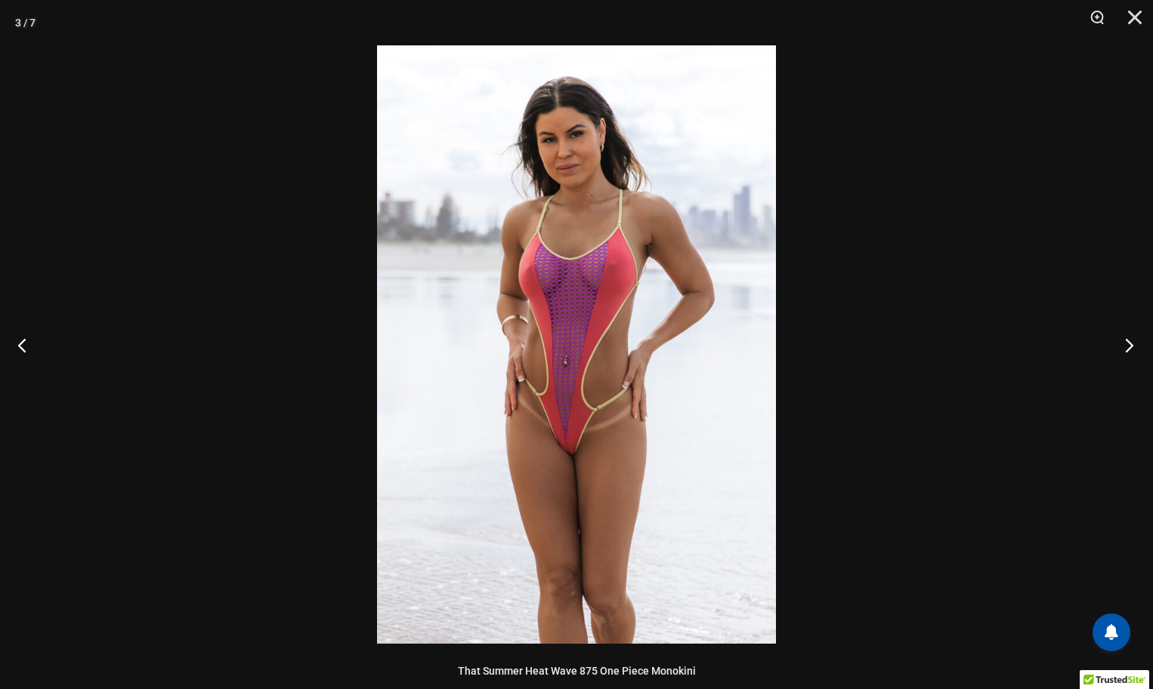
click at [1127, 342] on button "Next" at bounding box center [1125, 345] width 57 height 76
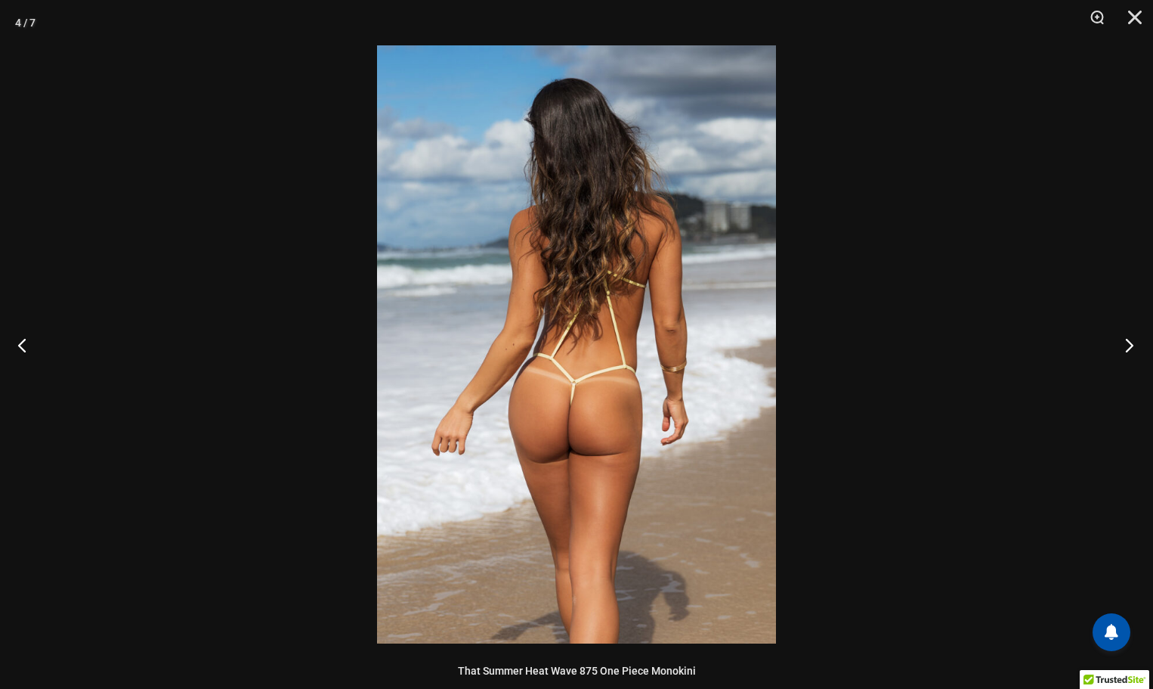
click at [1127, 342] on button "Next" at bounding box center [1125, 345] width 57 height 76
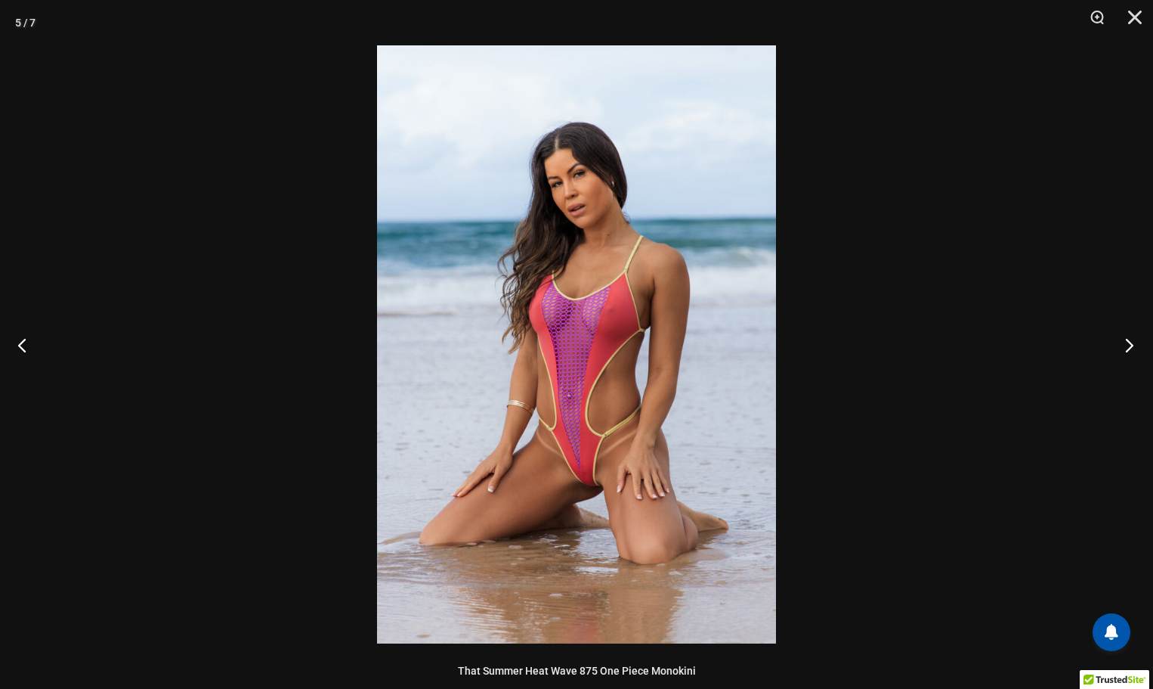
click at [1127, 342] on button "Next" at bounding box center [1125, 345] width 57 height 76
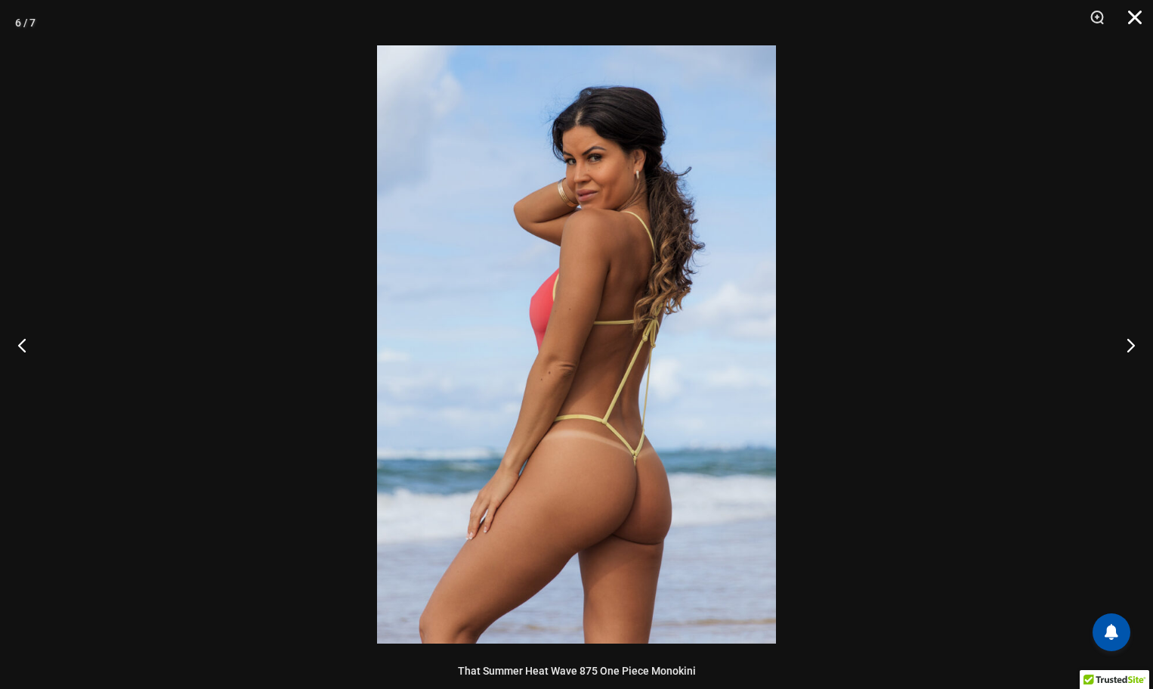
click at [1133, 14] on button "Close" at bounding box center [1130, 22] width 38 height 45
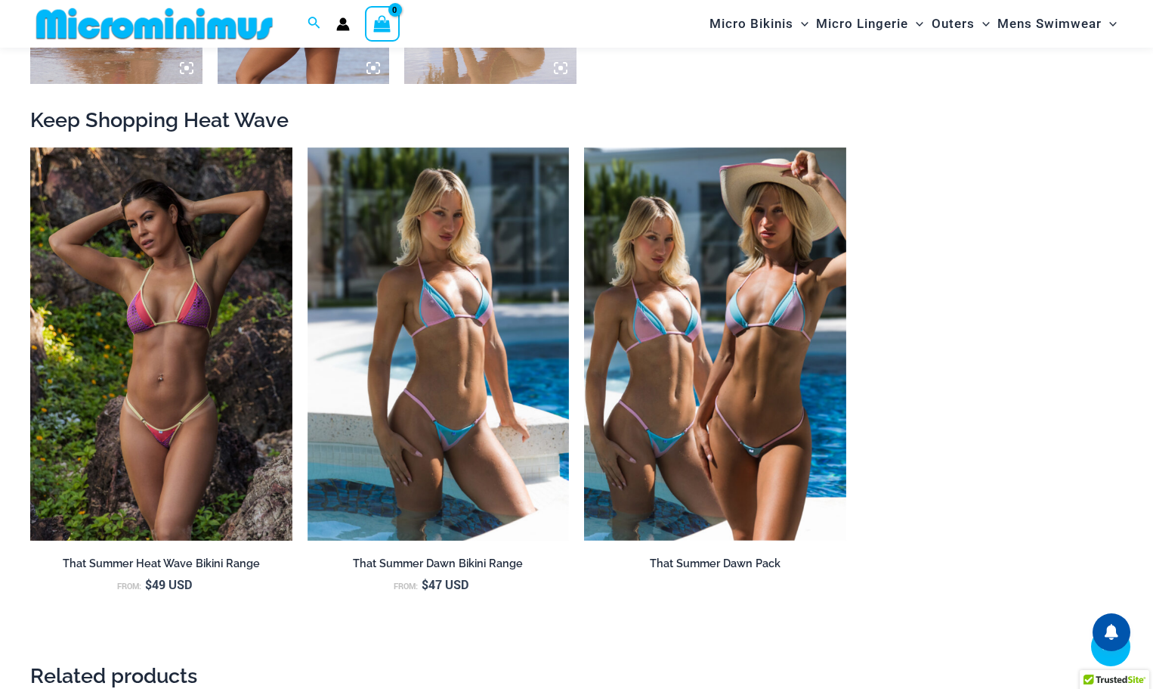
scroll to position [1432, 0]
